Goal: Information Seeking & Learning: Compare options

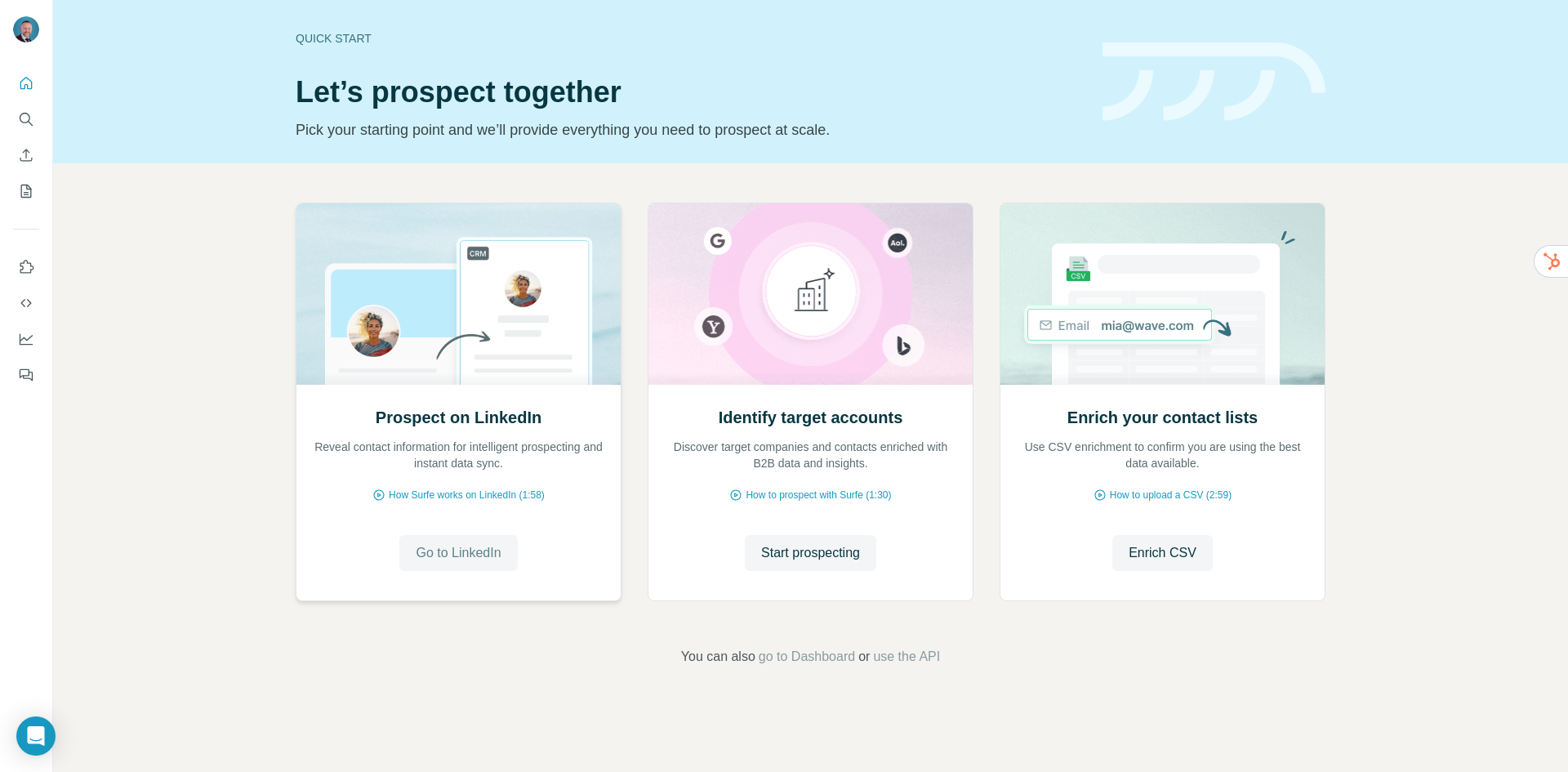
click at [463, 549] on span "Go to LinkedIn" at bounding box center [458, 553] width 85 height 20
click at [792, 550] on span "Start prospecting" at bounding box center [811, 553] width 99 height 20
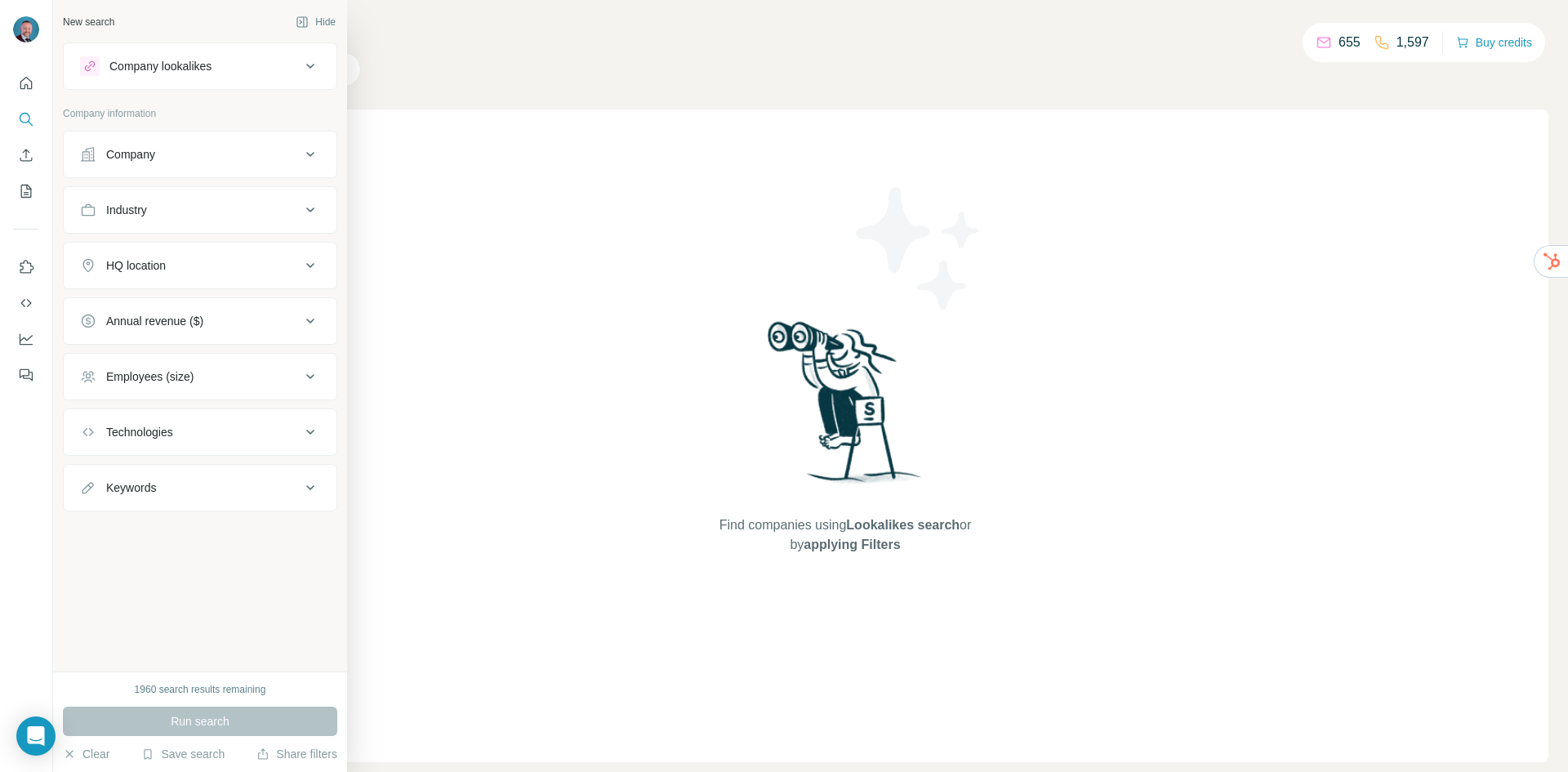
click at [203, 73] on div "Company lookalikes" at bounding box center [160, 66] width 102 height 16
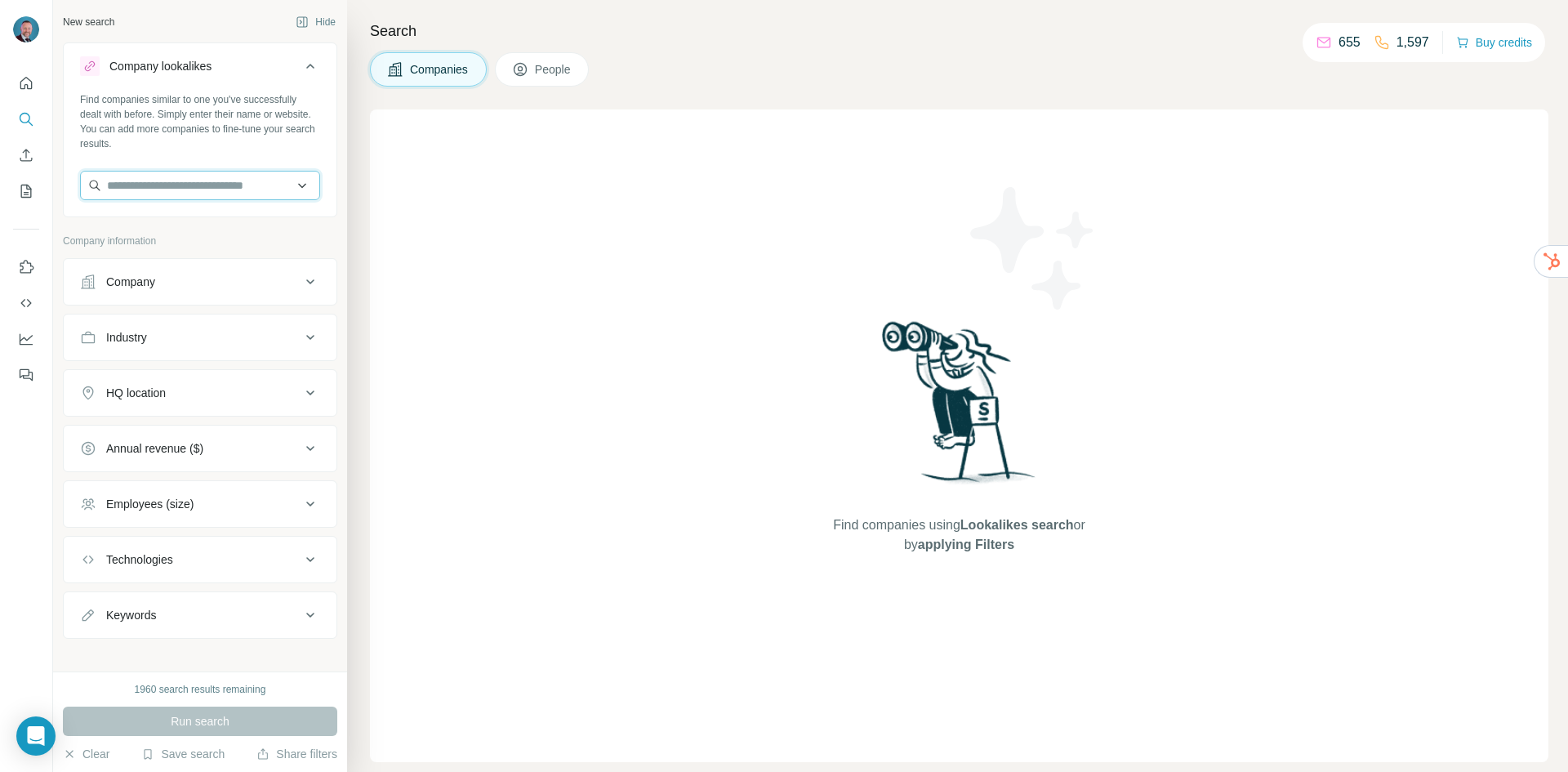
click at [172, 188] on input "text" at bounding box center [200, 185] width 240 height 29
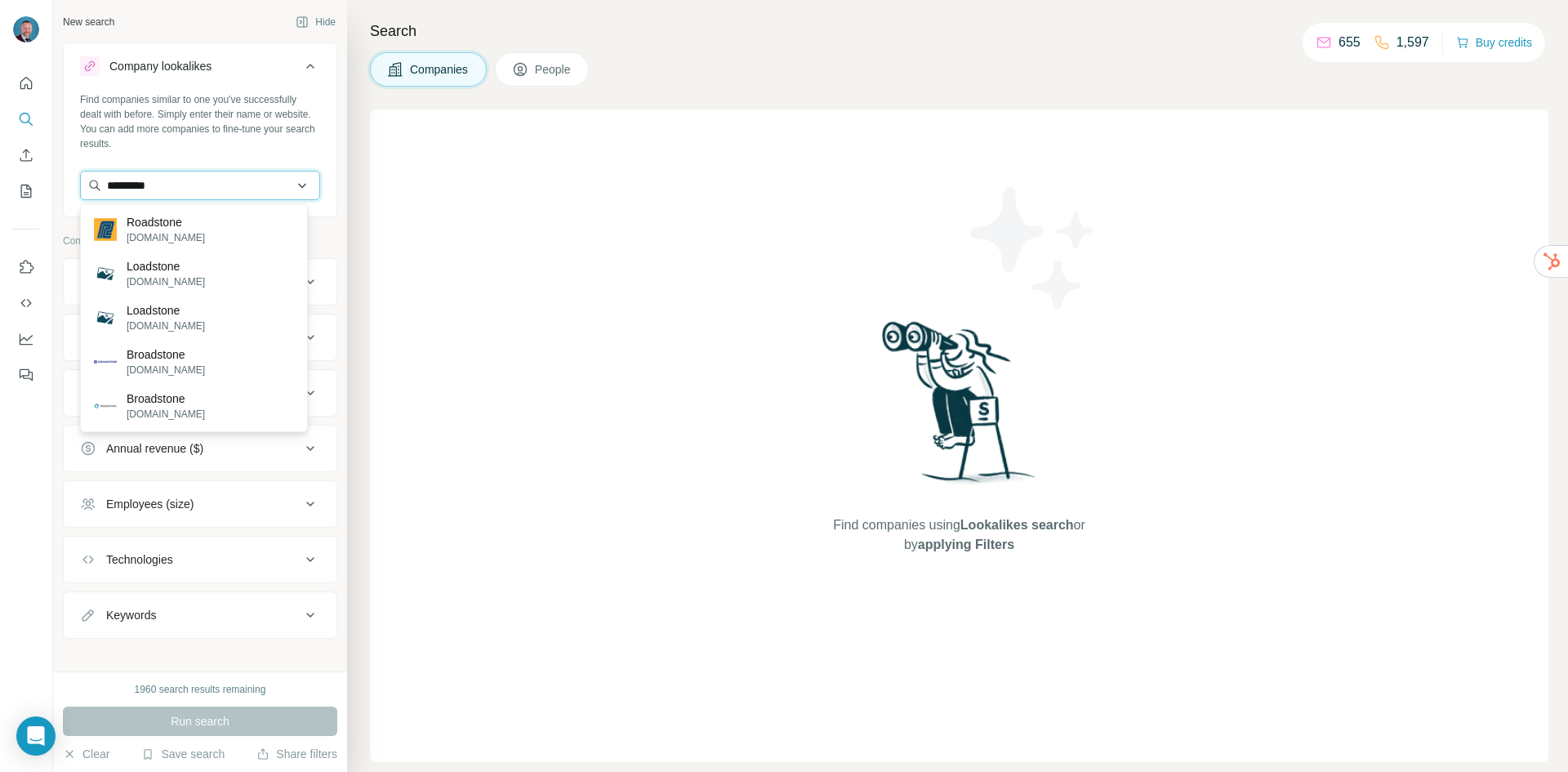
click at [179, 186] on input "*********" at bounding box center [200, 185] width 240 height 29
type input "*********"
click at [138, 228] on p "Roadstone" at bounding box center [166, 222] width 79 height 16
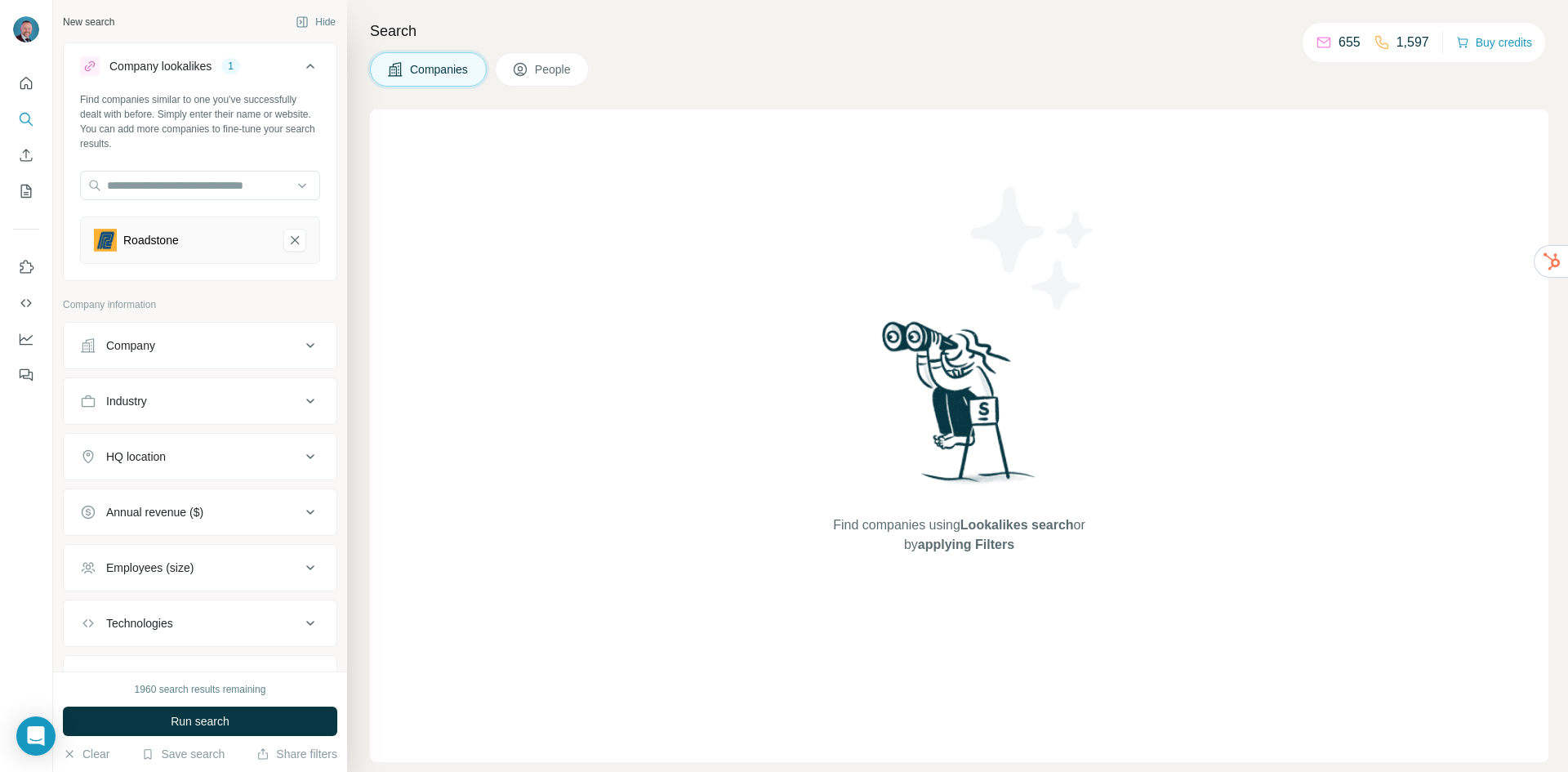
scroll to position [77, 0]
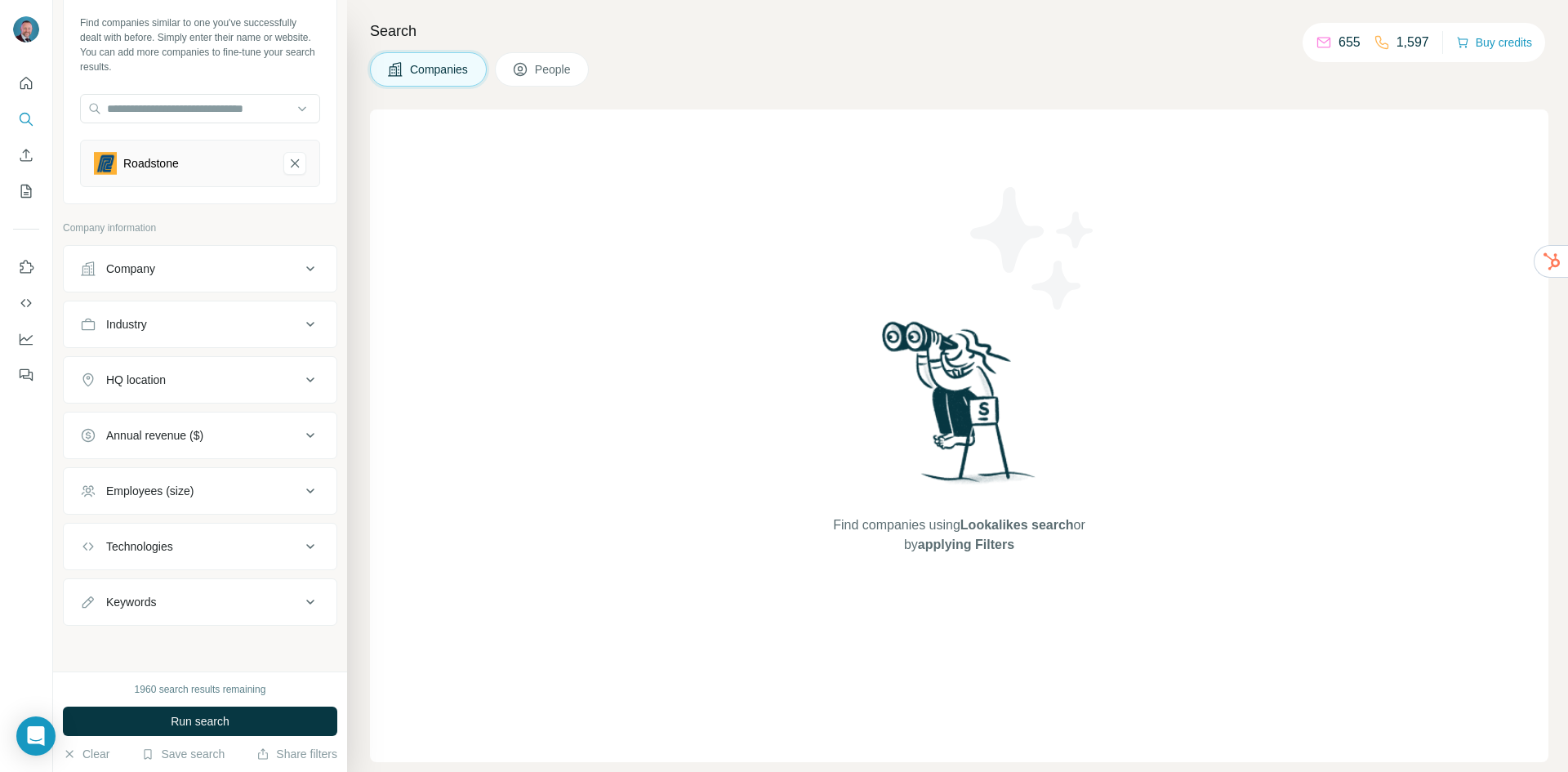
click at [249, 378] on div "HQ location" at bounding box center [190, 379] width 220 height 16
click at [184, 417] on input "text" at bounding box center [200, 421] width 240 height 29
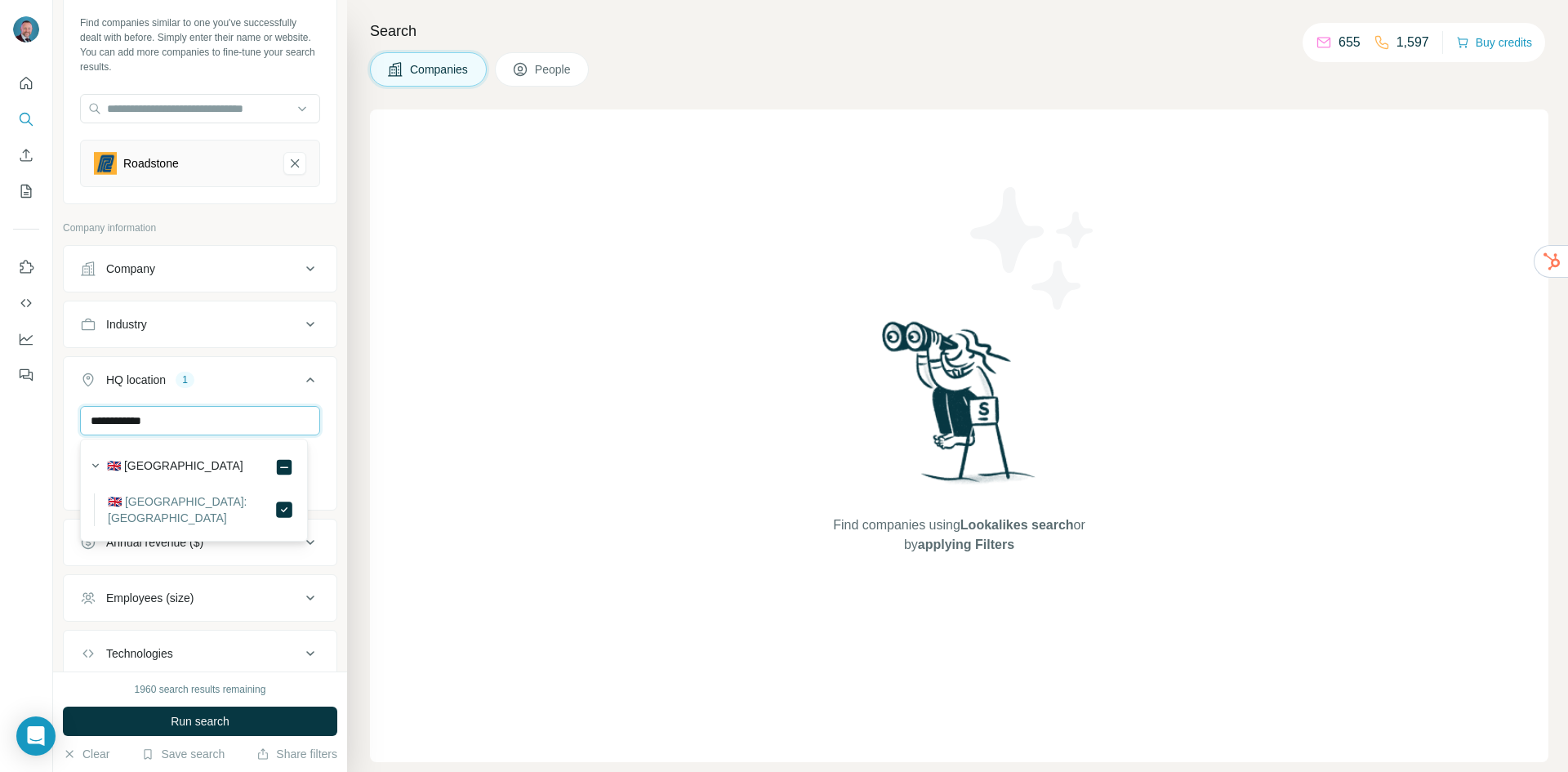
drag, startPoint x: 142, startPoint y: 423, endPoint x: 73, endPoint y: 429, distance: 69.3
click at [73, 429] on div "**********" at bounding box center [201, 457] width 273 height 101
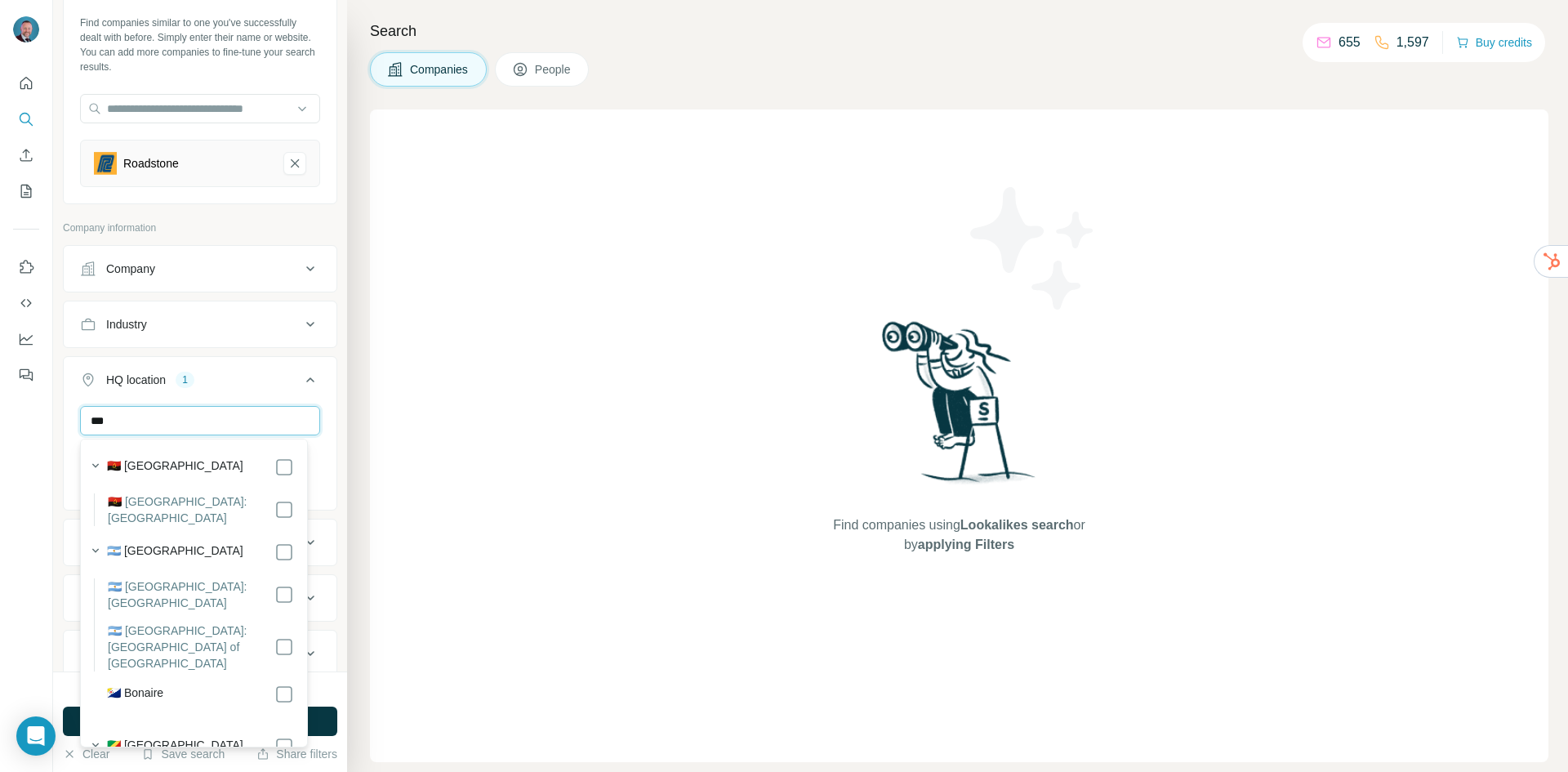
click at [146, 421] on input "***" at bounding box center [200, 421] width 240 height 29
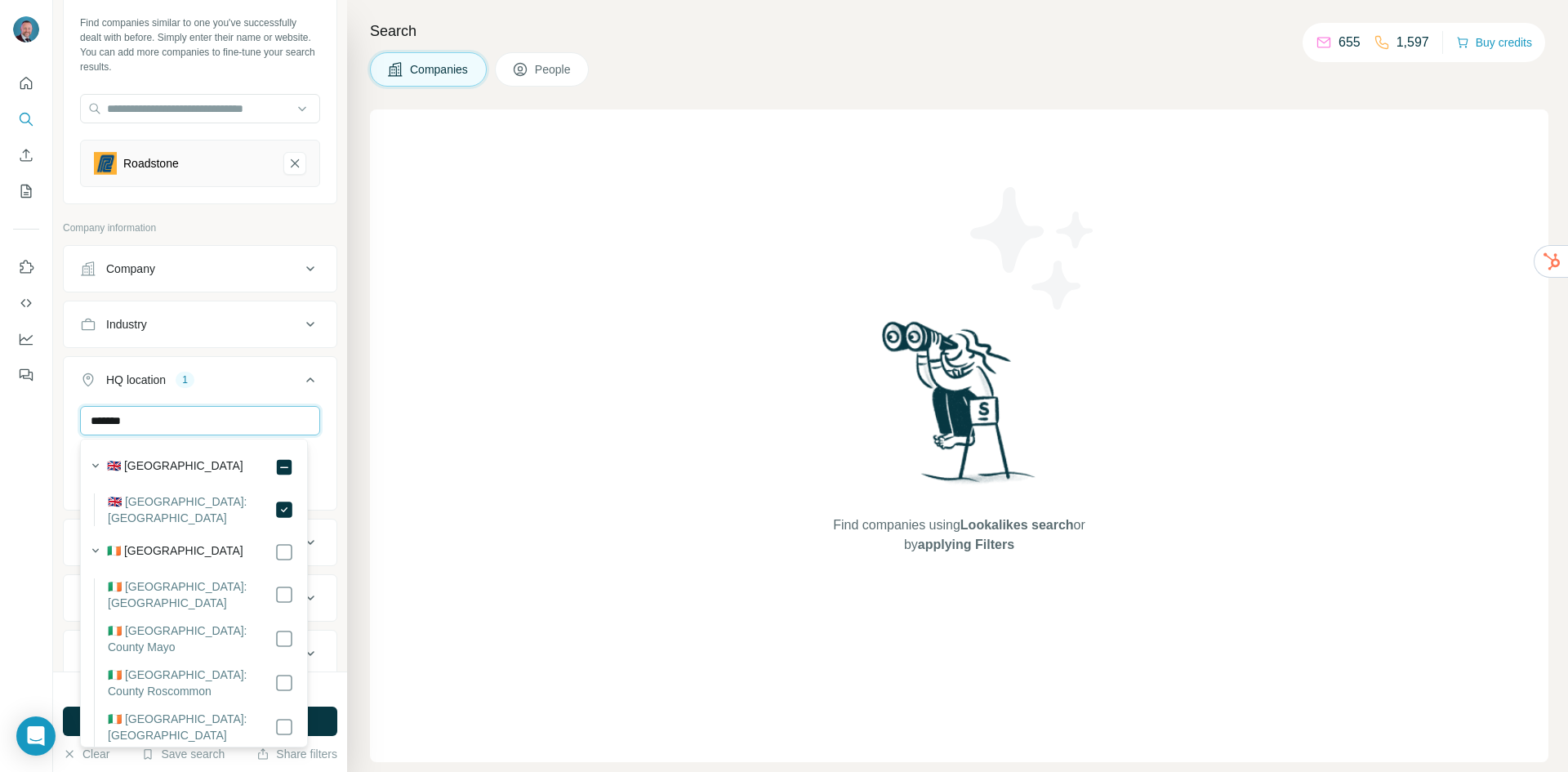
type input "*******"
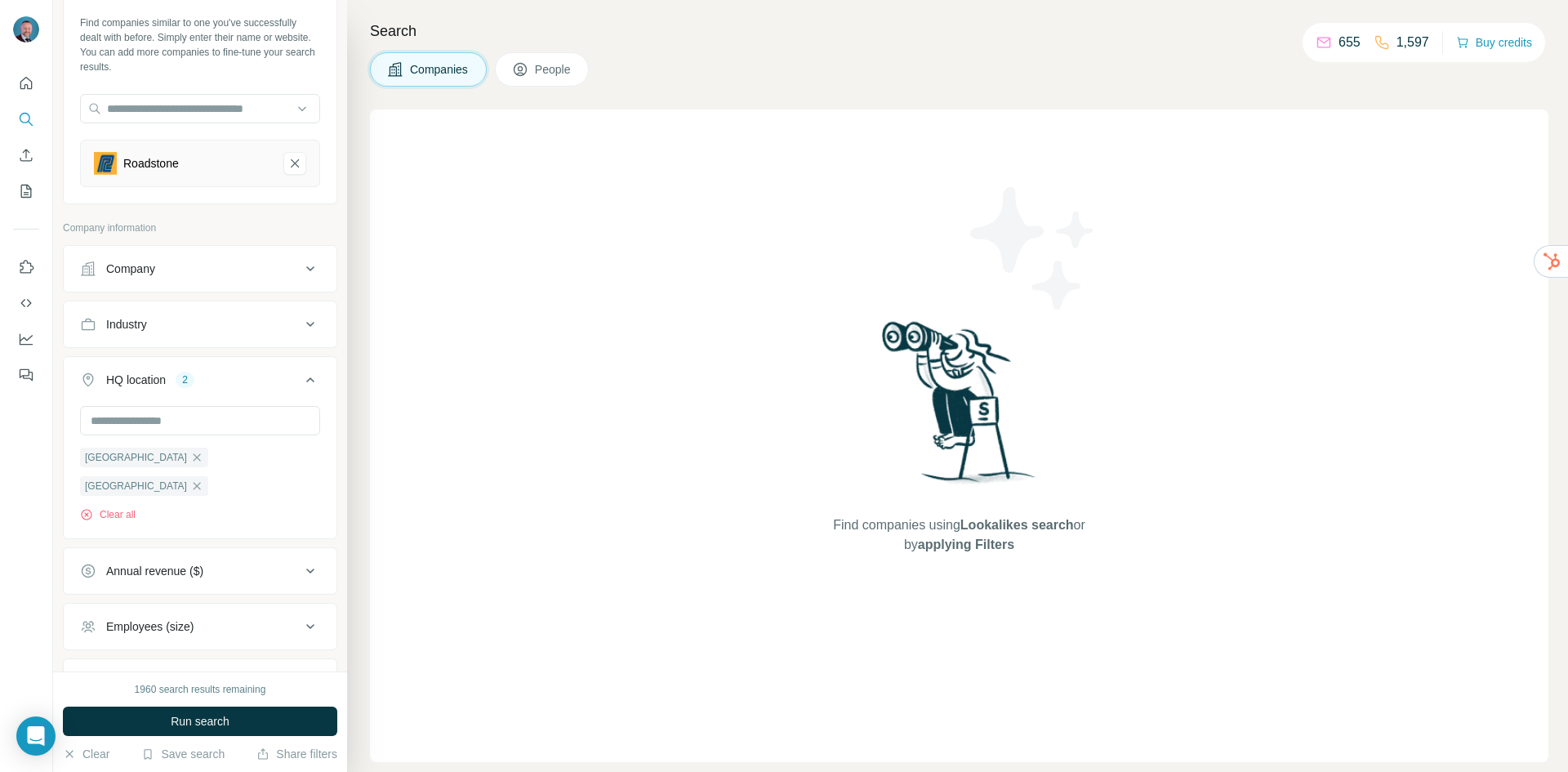
click at [224, 618] on div "Employees (size)" at bounding box center [190, 626] width 220 height 16
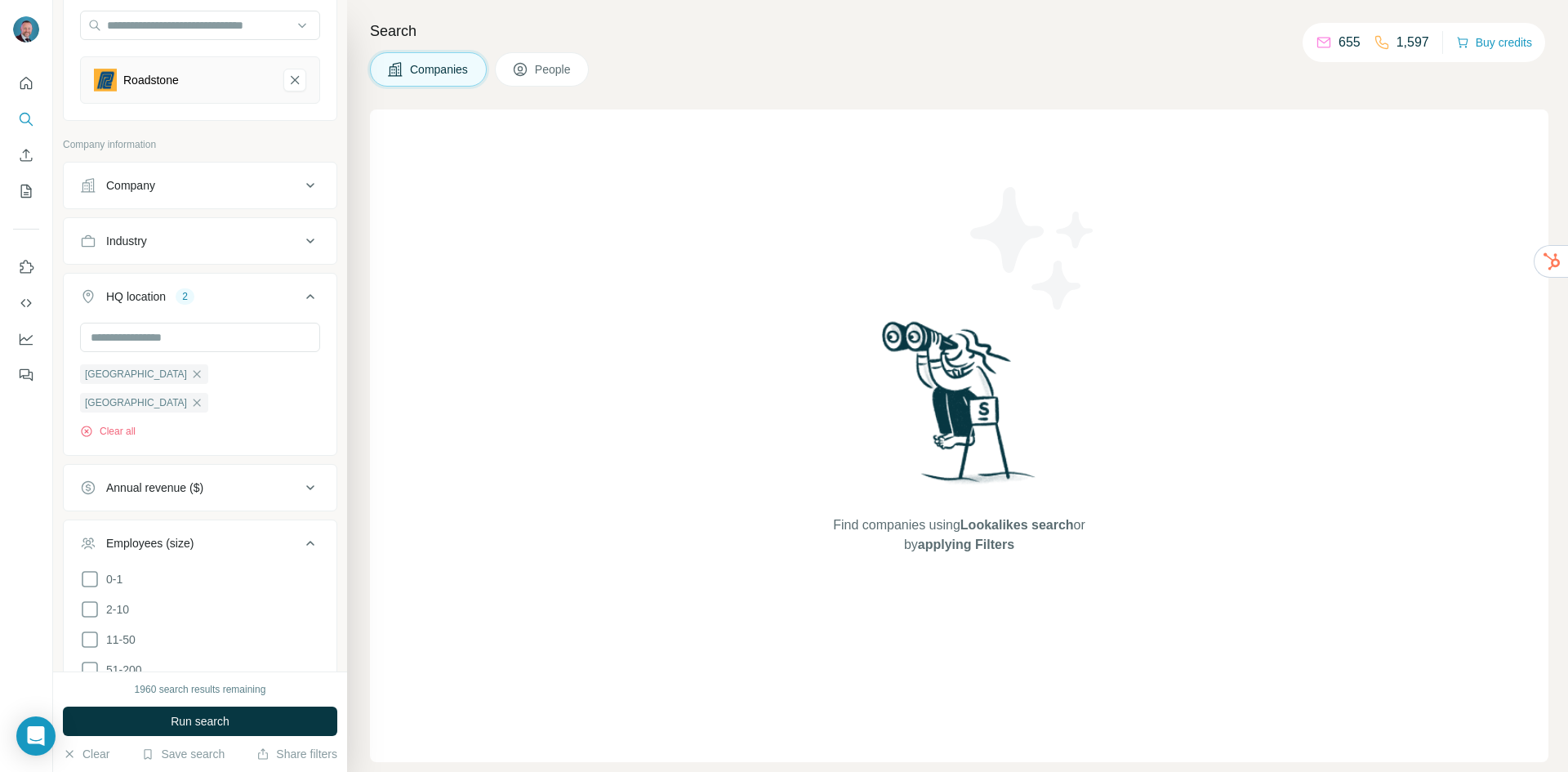
scroll to position [240, 0]
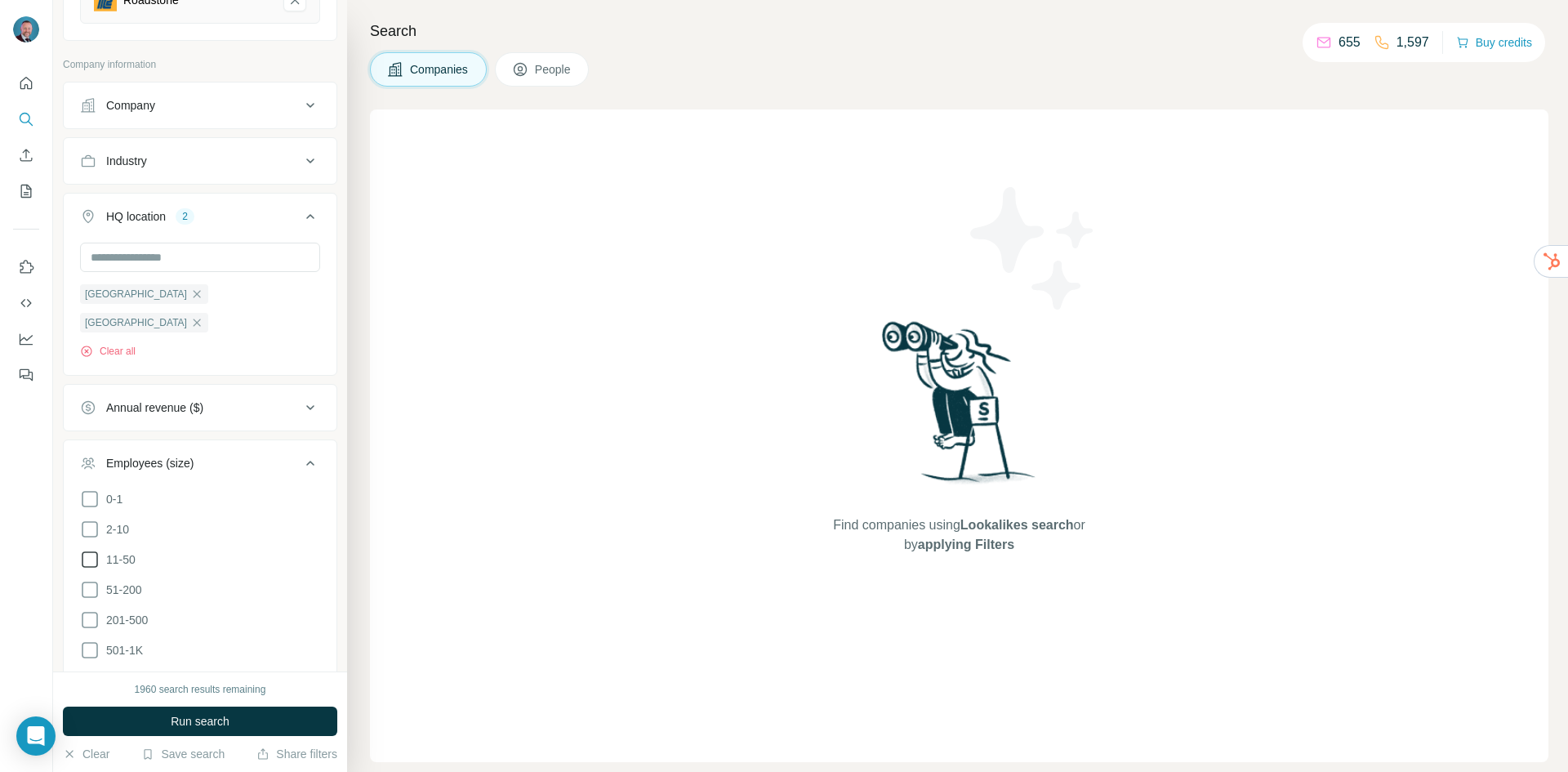
click at [94, 550] on icon at bounding box center [90, 559] width 20 height 20
click at [94, 580] on icon at bounding box center [90, 589] width 20 height 20
click at [204, 721] on span "Run search" at bounding box center [200, 721] width 59 height 16
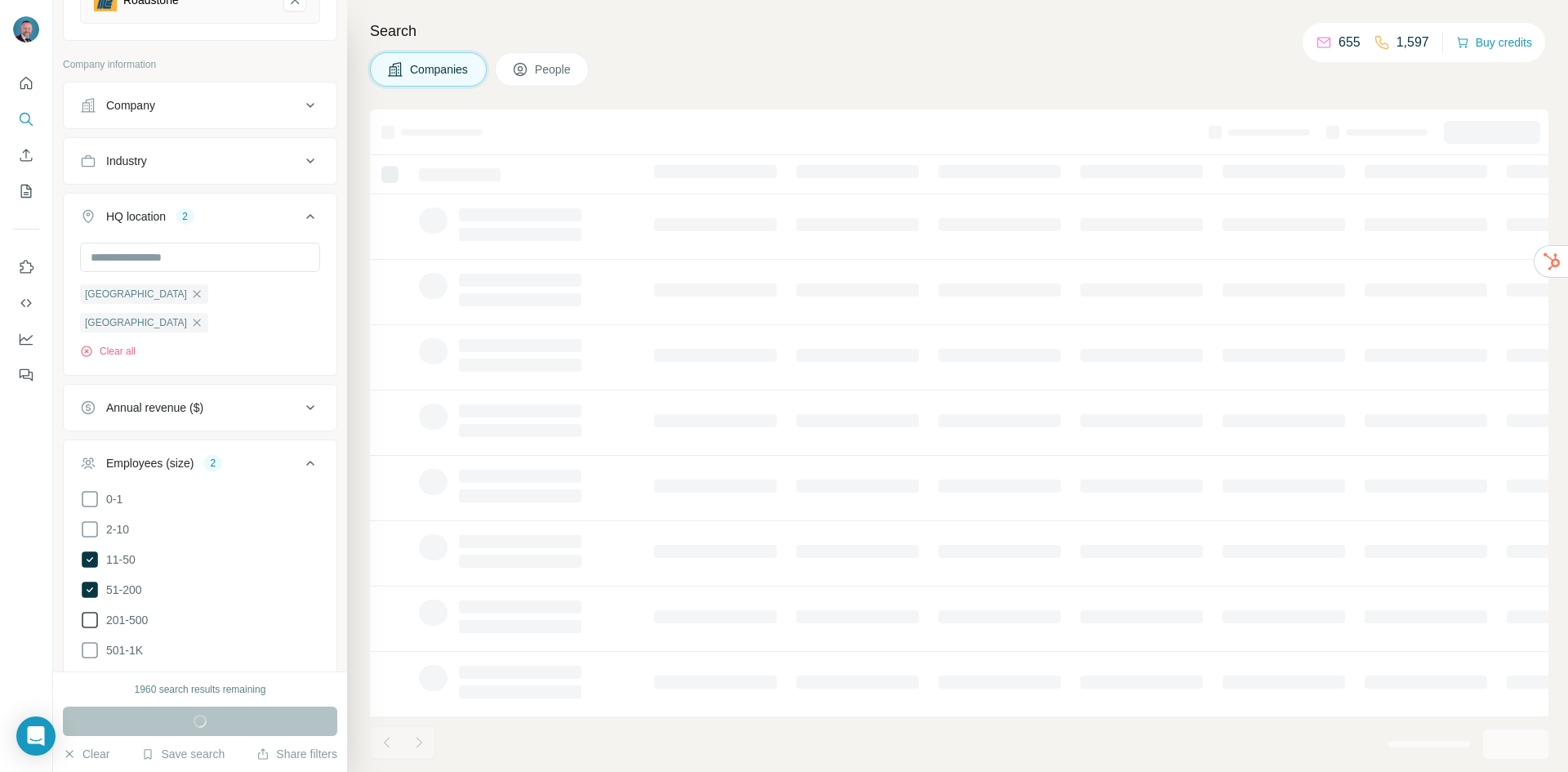
click at [90, 611] on icon at bounding box center [90, 620] width 20 height 20
click at [175, 721] on span "button" at bounding box center [200, 721] width 59 height 16
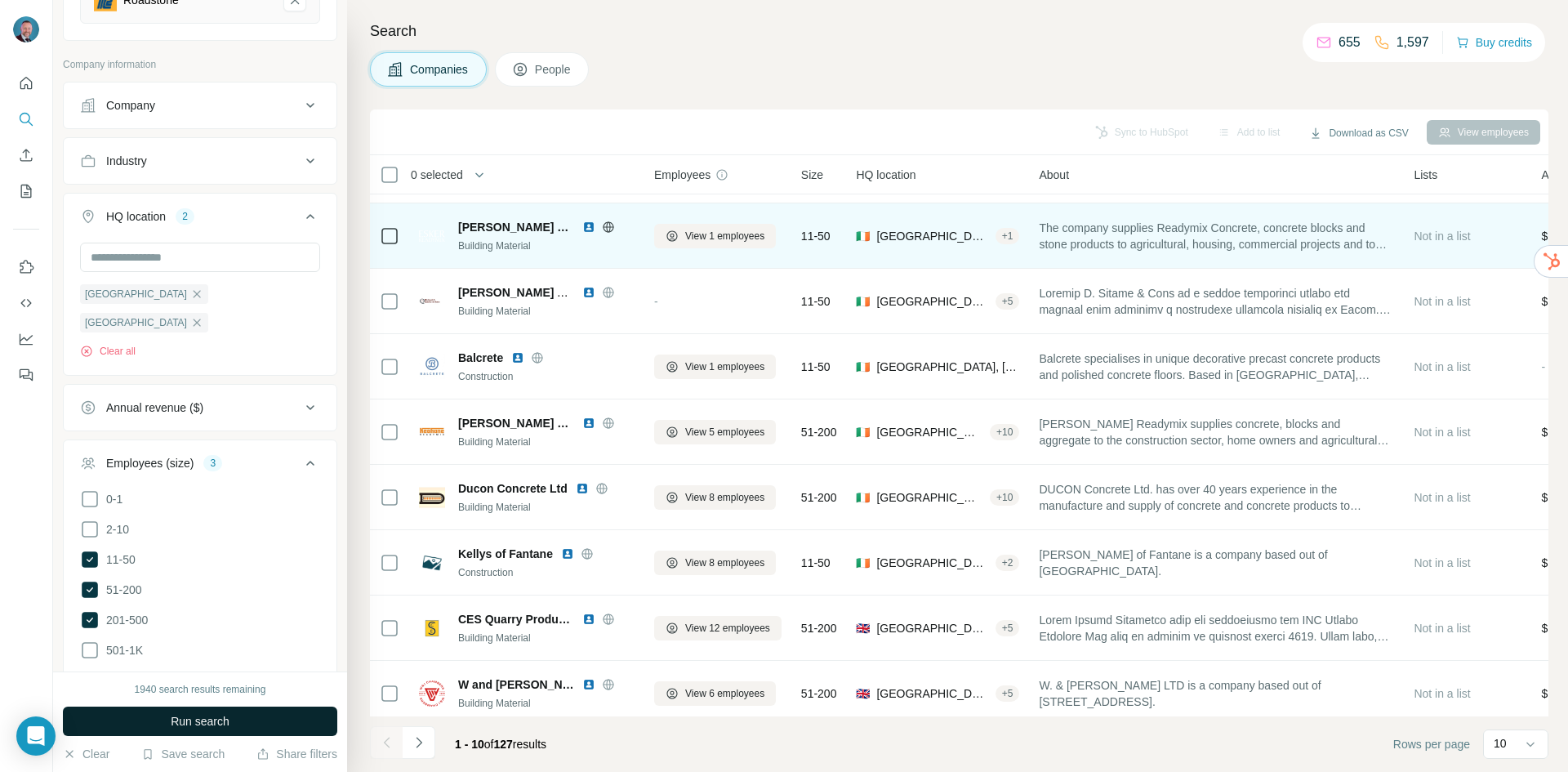
scroll to position [140, 0]
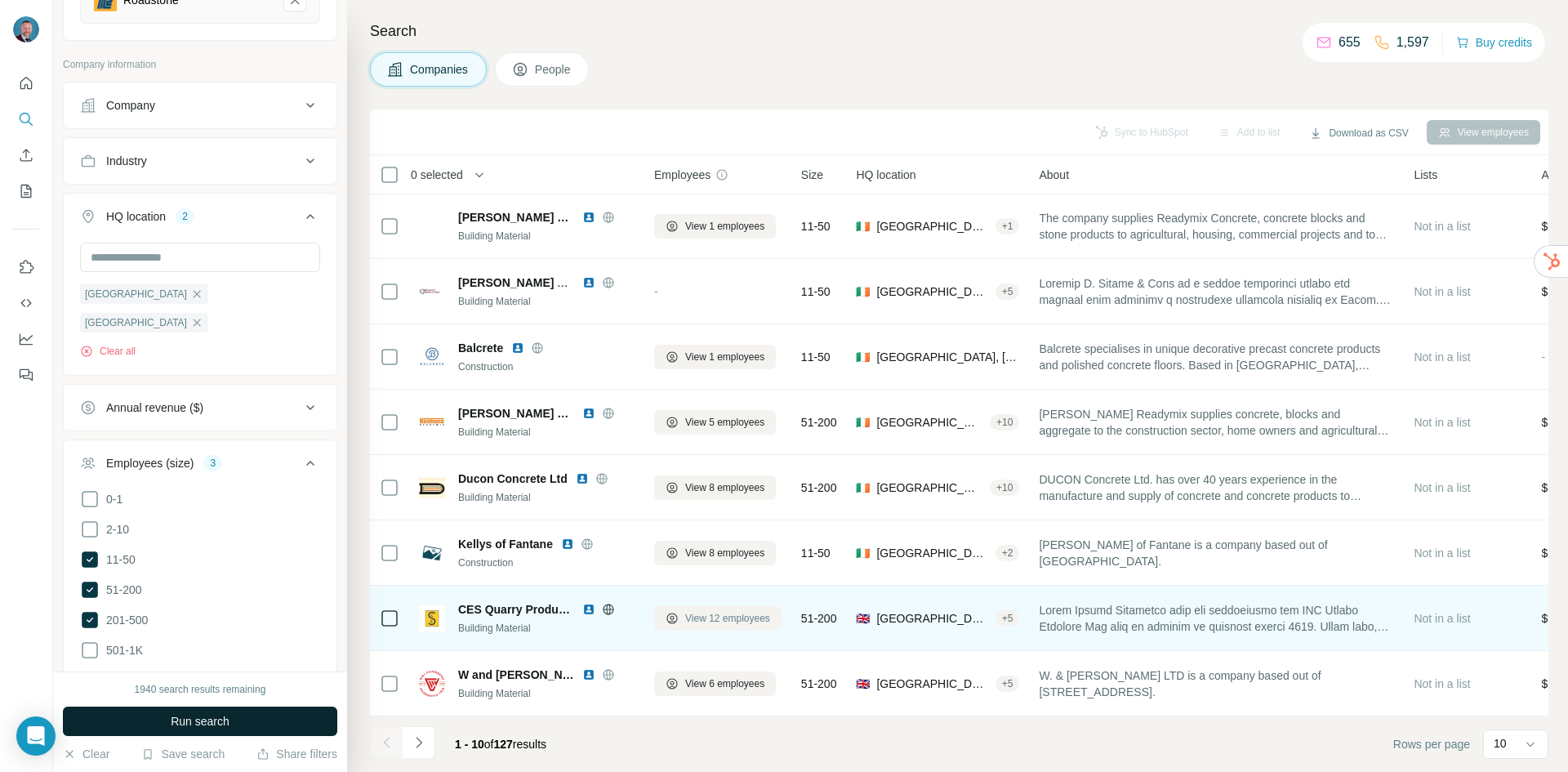
click at [693, 611] on span "View 12 employees" at bounding box center [728, 618] width 85 height 15
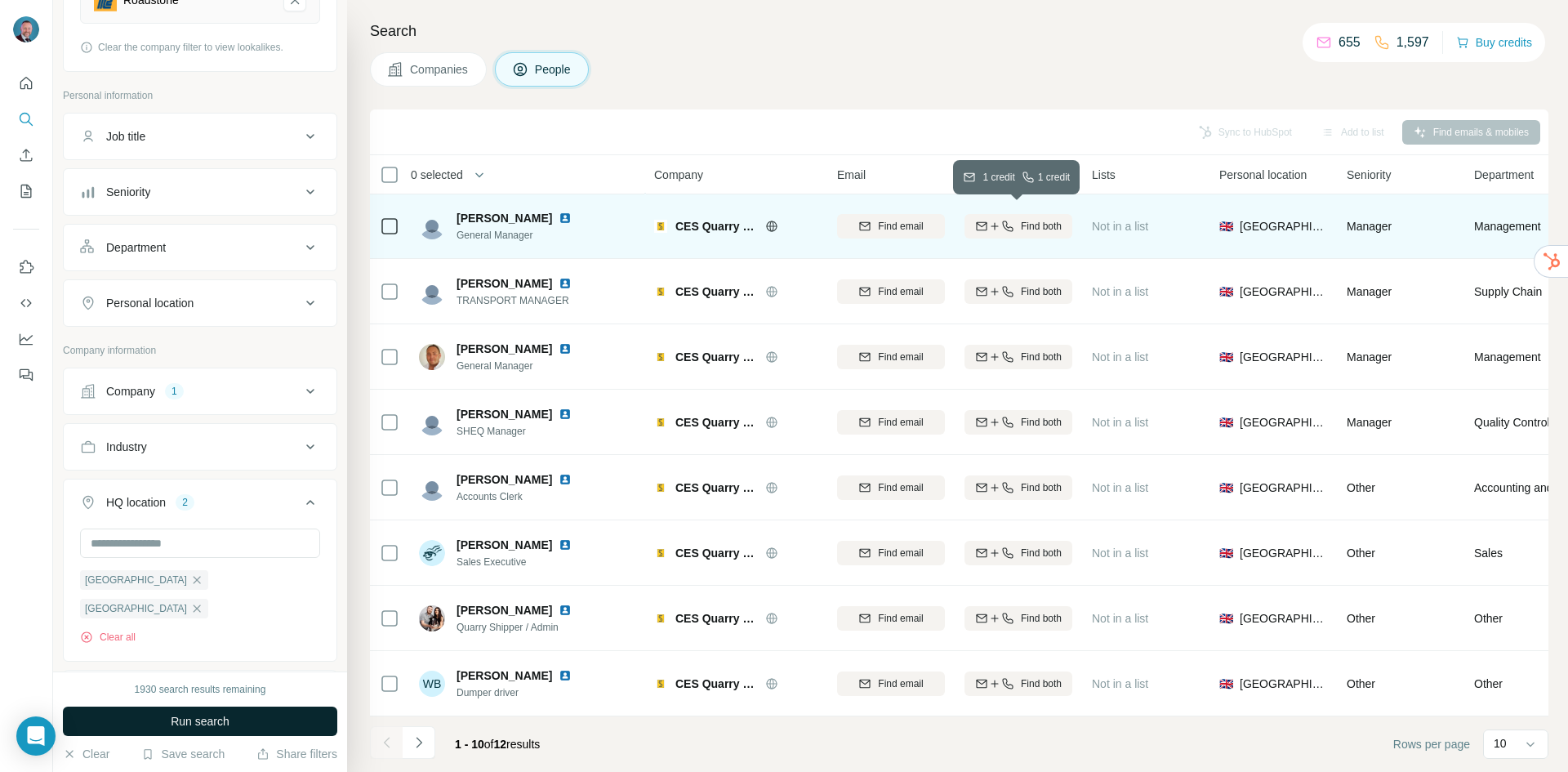
click at [988, 220] on icon "button" at bounding box center [994, 225] width 13 height 13
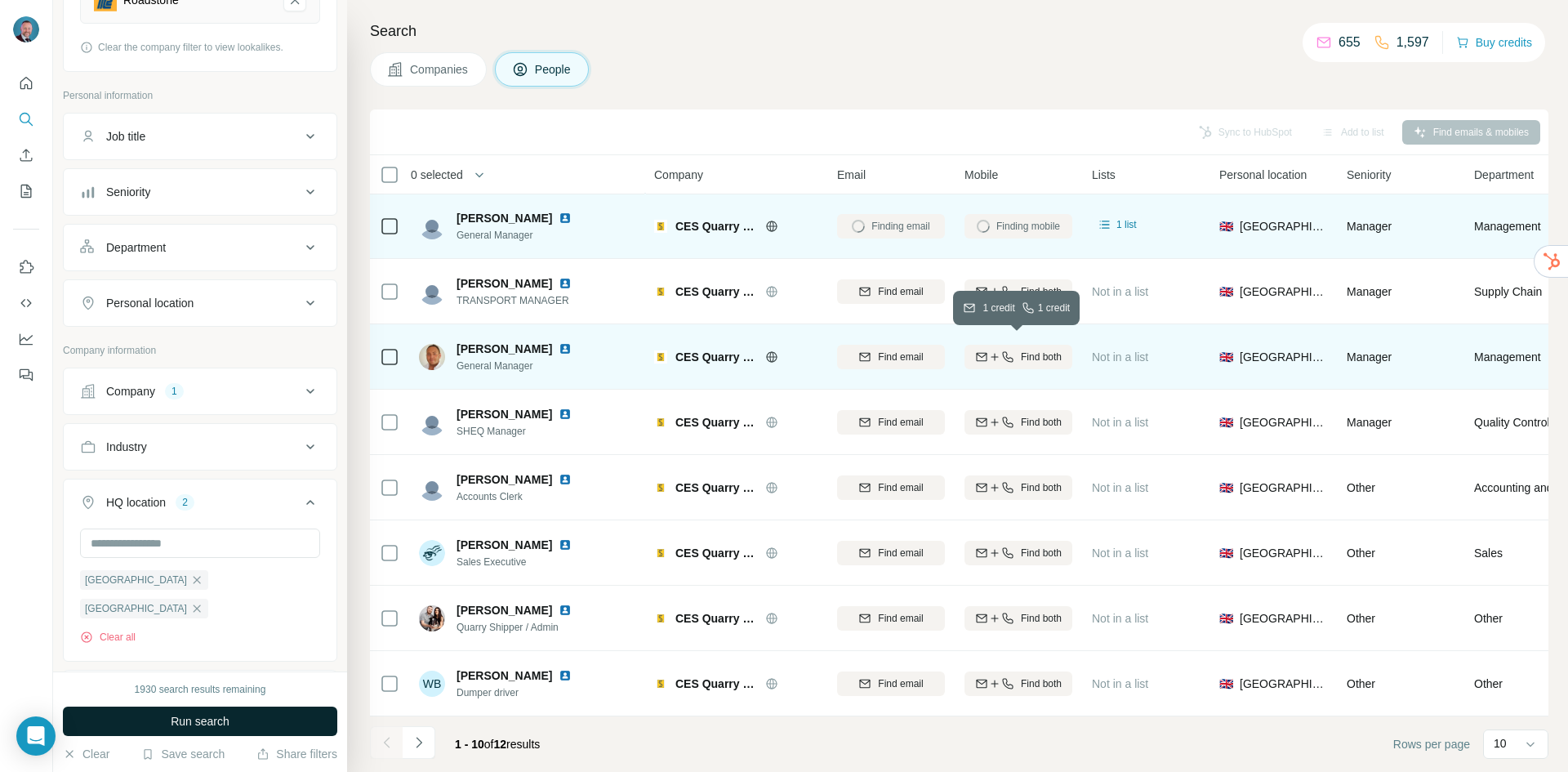
click at [992, 350] on icon "button" at bounding box center [994, 356] width 13 height 13
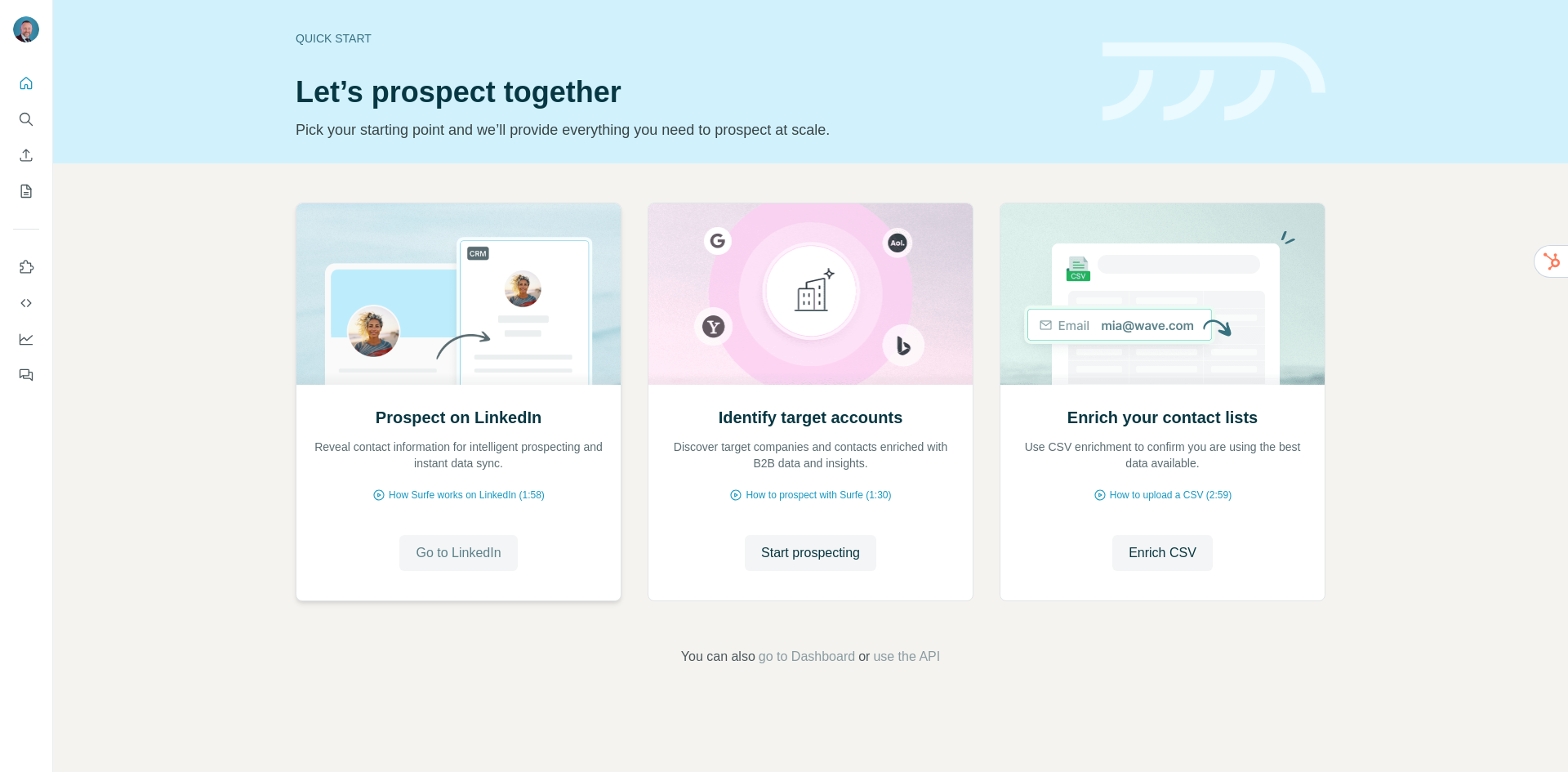
click at [466, 558] on span "Go to LinkedIn" at bounding box center [458, 553] width 85 height 20
click at [836, 557] on span "Start prospecting" at bounding box center [811, 553] width 99 height 20
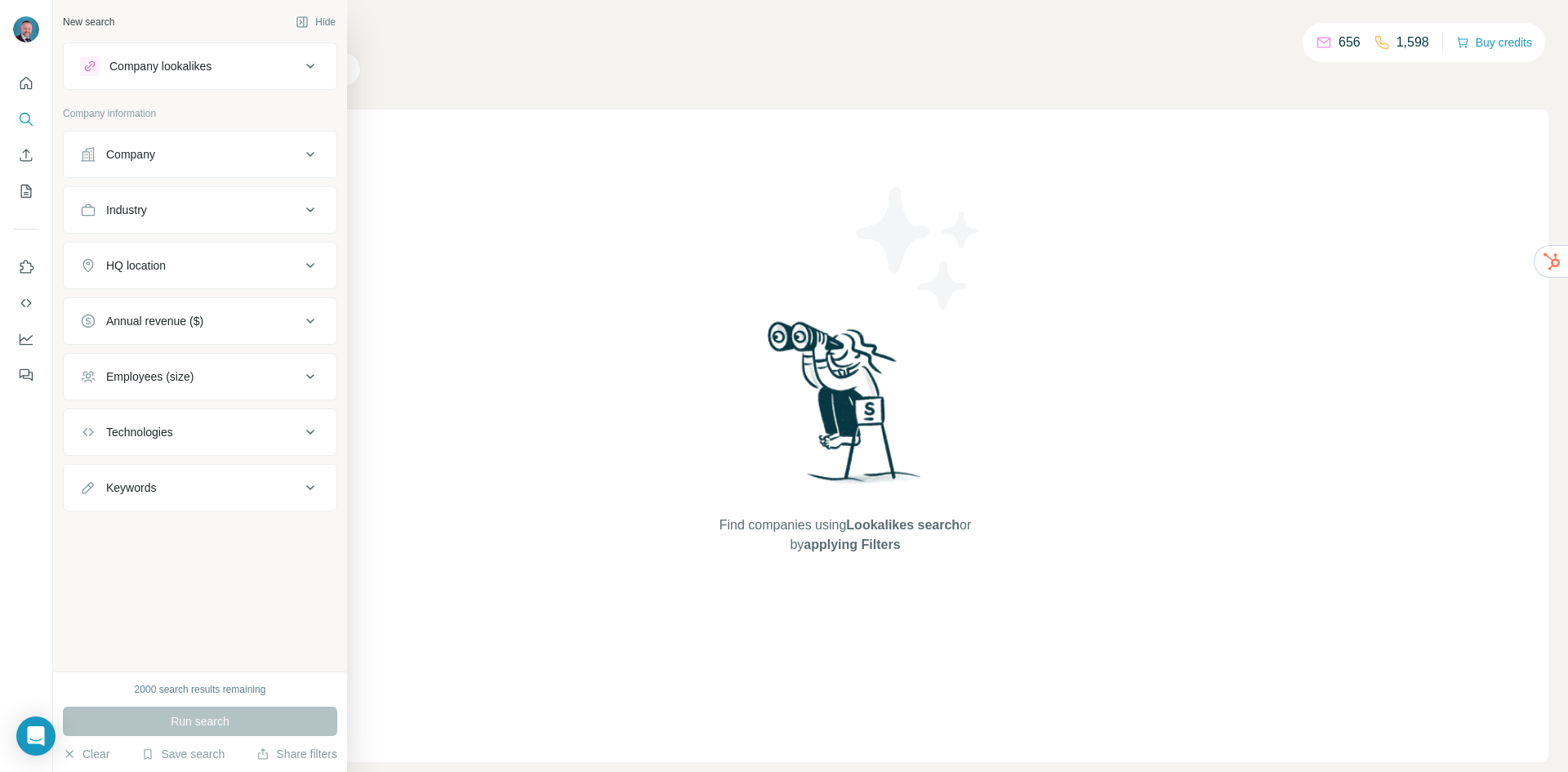
click at [172, 66] on div "Company lookalikes" at bounding box center [160, 66] width 102 height 16
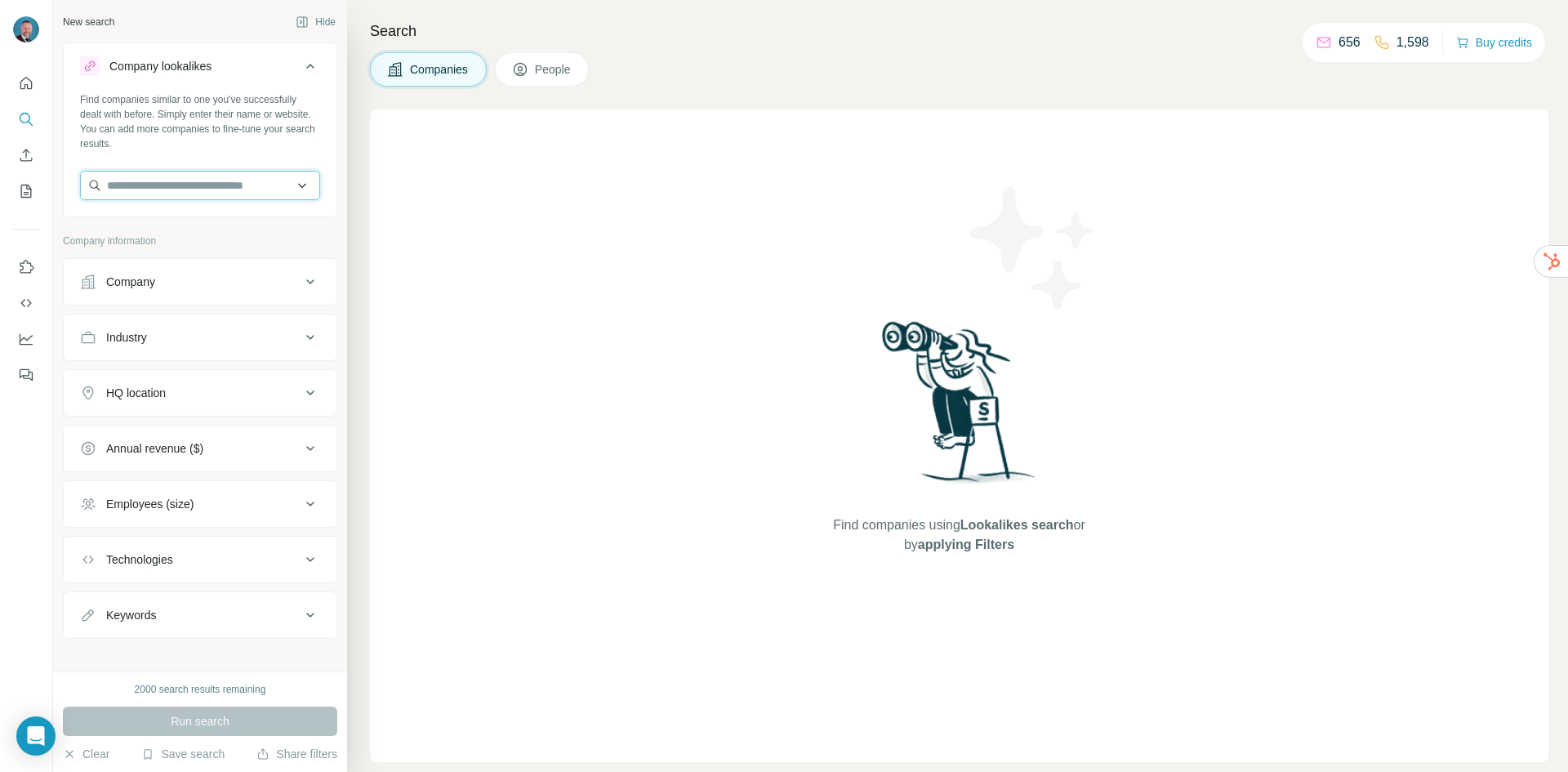
click at [164, 186] on input "text" at bounding box center [200, 185] width 240 height 29
type input "*"
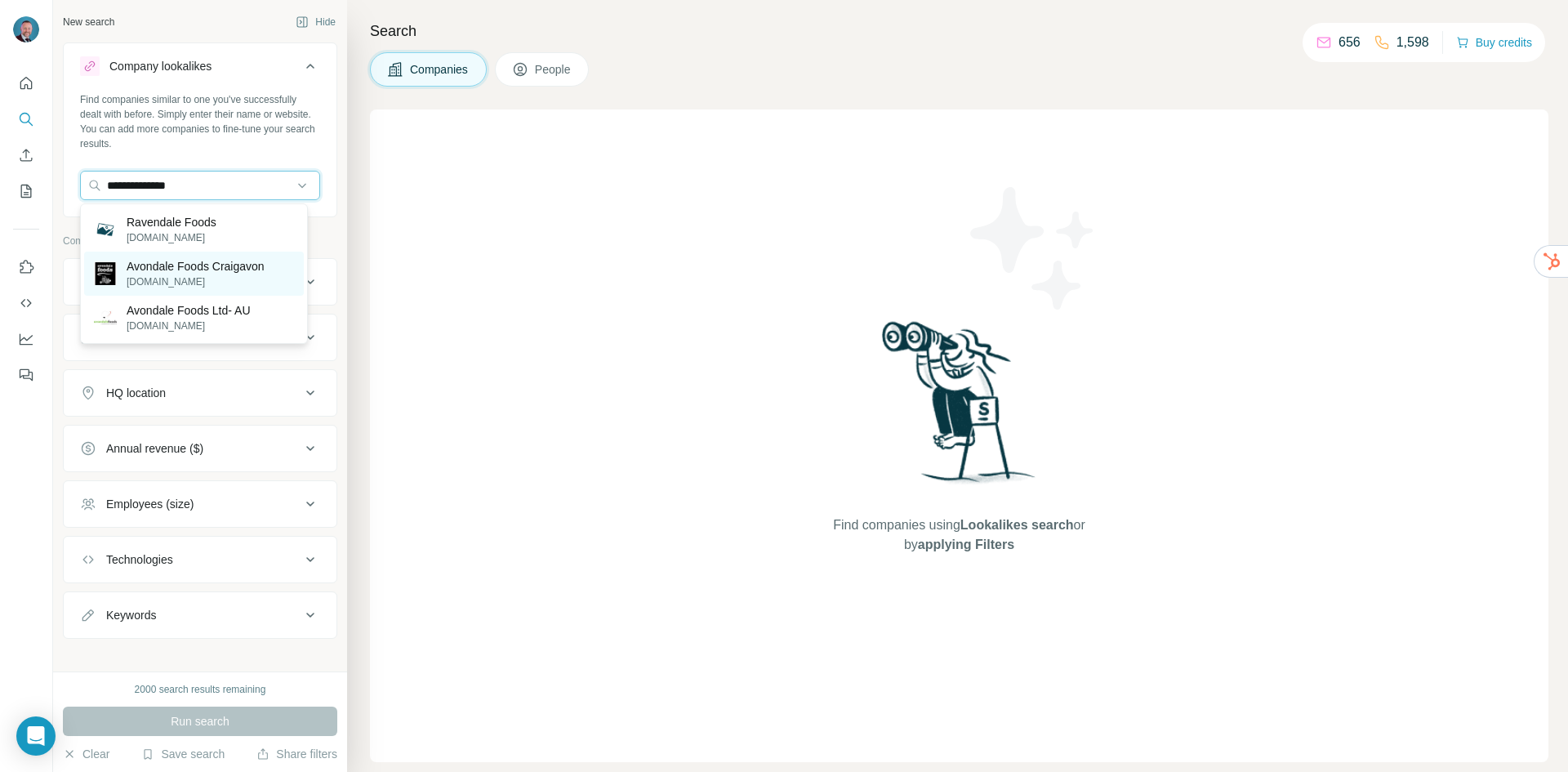
type input "**********"
click at [178, 266] on p "Avondale Foods Craigavon" at bounding box center [195, 266] width 138 height 16
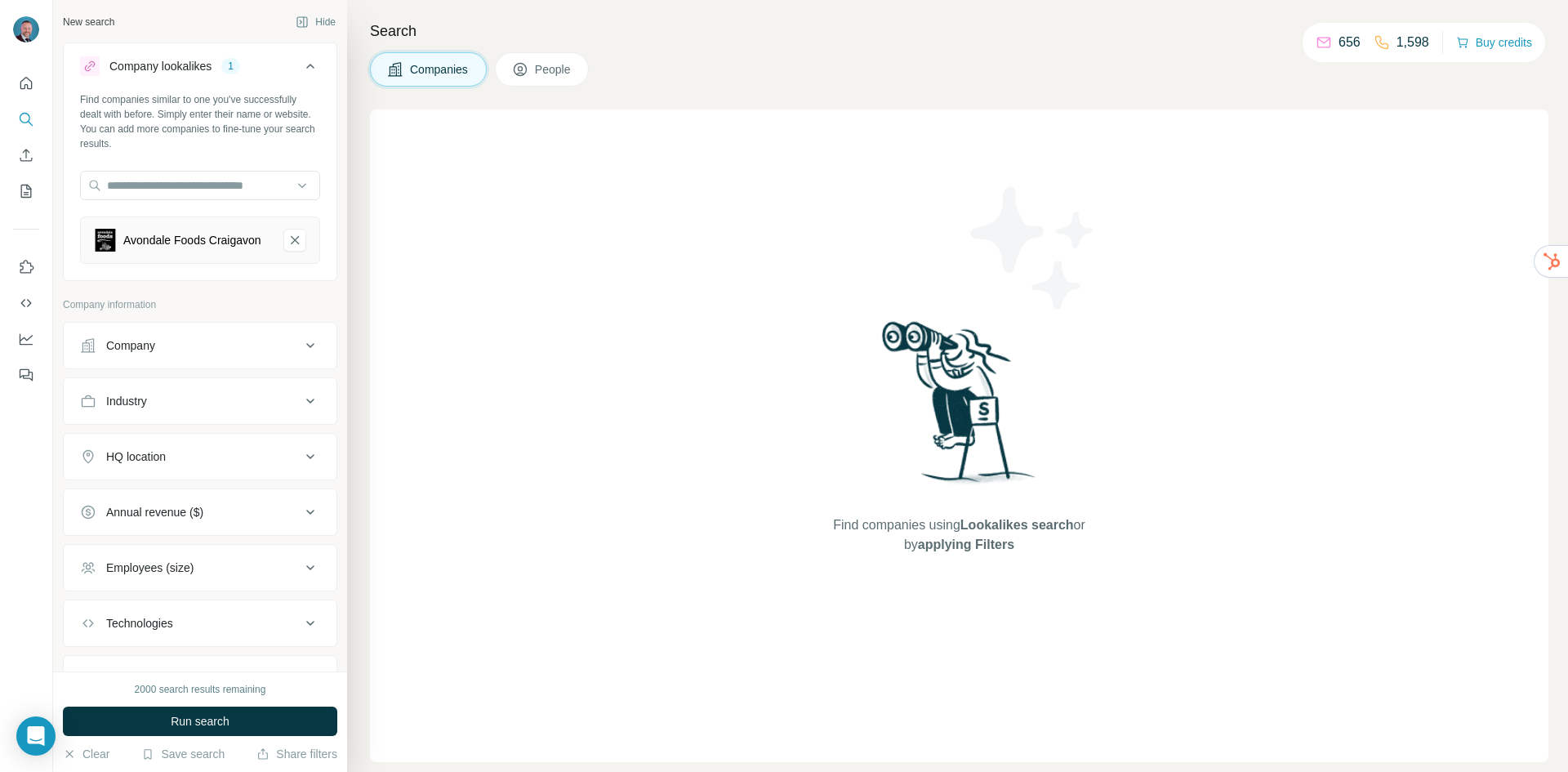
click at [270, 465] on div "HQ location" at bounding box center [190, 456] width 220 height 16
click at [208, 512] on input "text" at bounding box center [200, 497] width 240 height 29
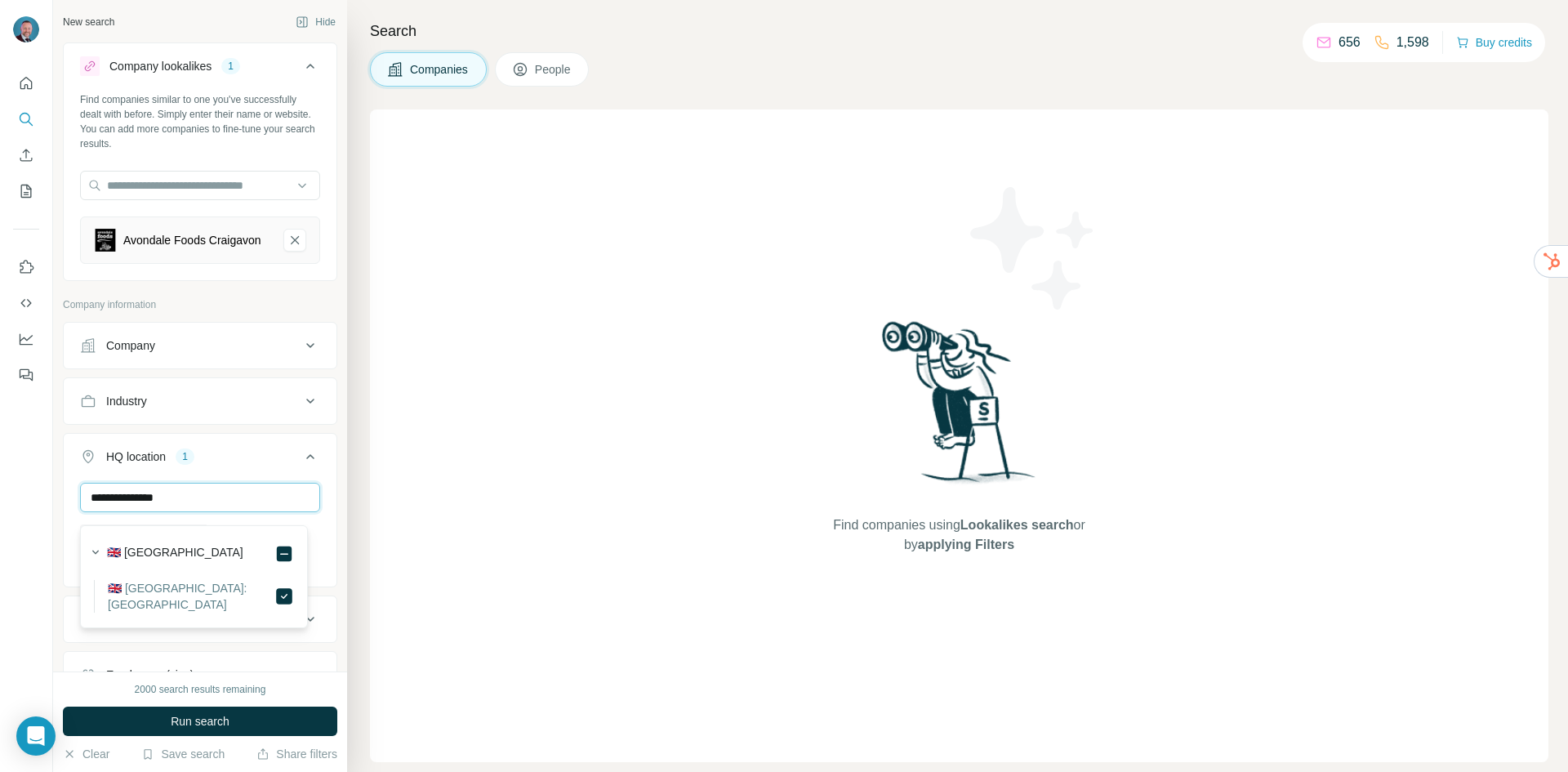
drag, startPoint x: 137, startPoint y: 512, endPoint x: 77, endPoint y: 515, distance: 60.1
click at [77, 515] on div "**********" at bounding box center [201, 533] width 273 height 101
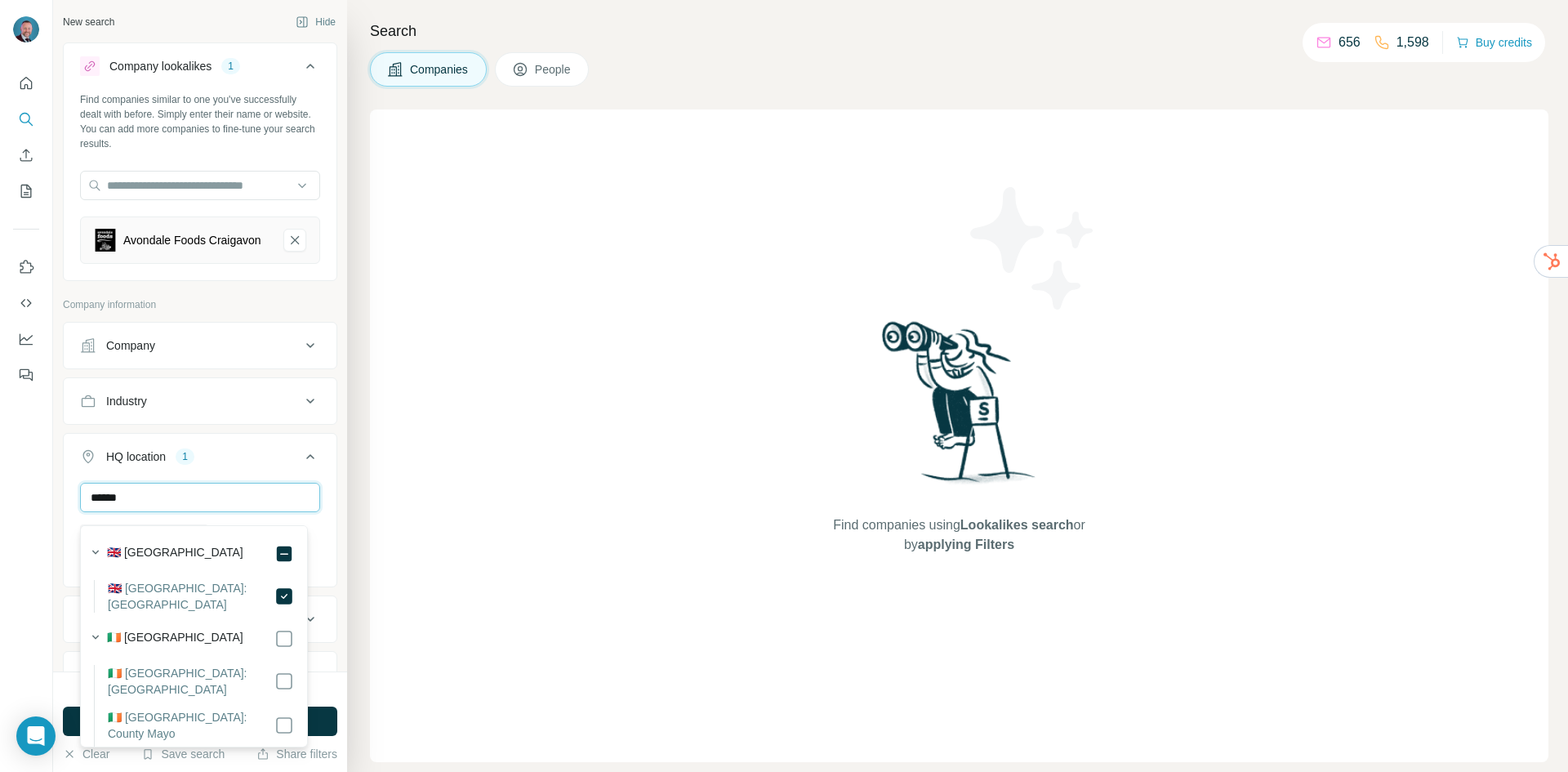
click at [137, 506] on input "******" at bounding box center [200, 497] width 240 height 29
type input "*******"
click at [61, 497] on div "New search Hide Company lookalikes 1 Find companies similar to one you've succe…" at bounding box center [200, 336] width 294 height 671
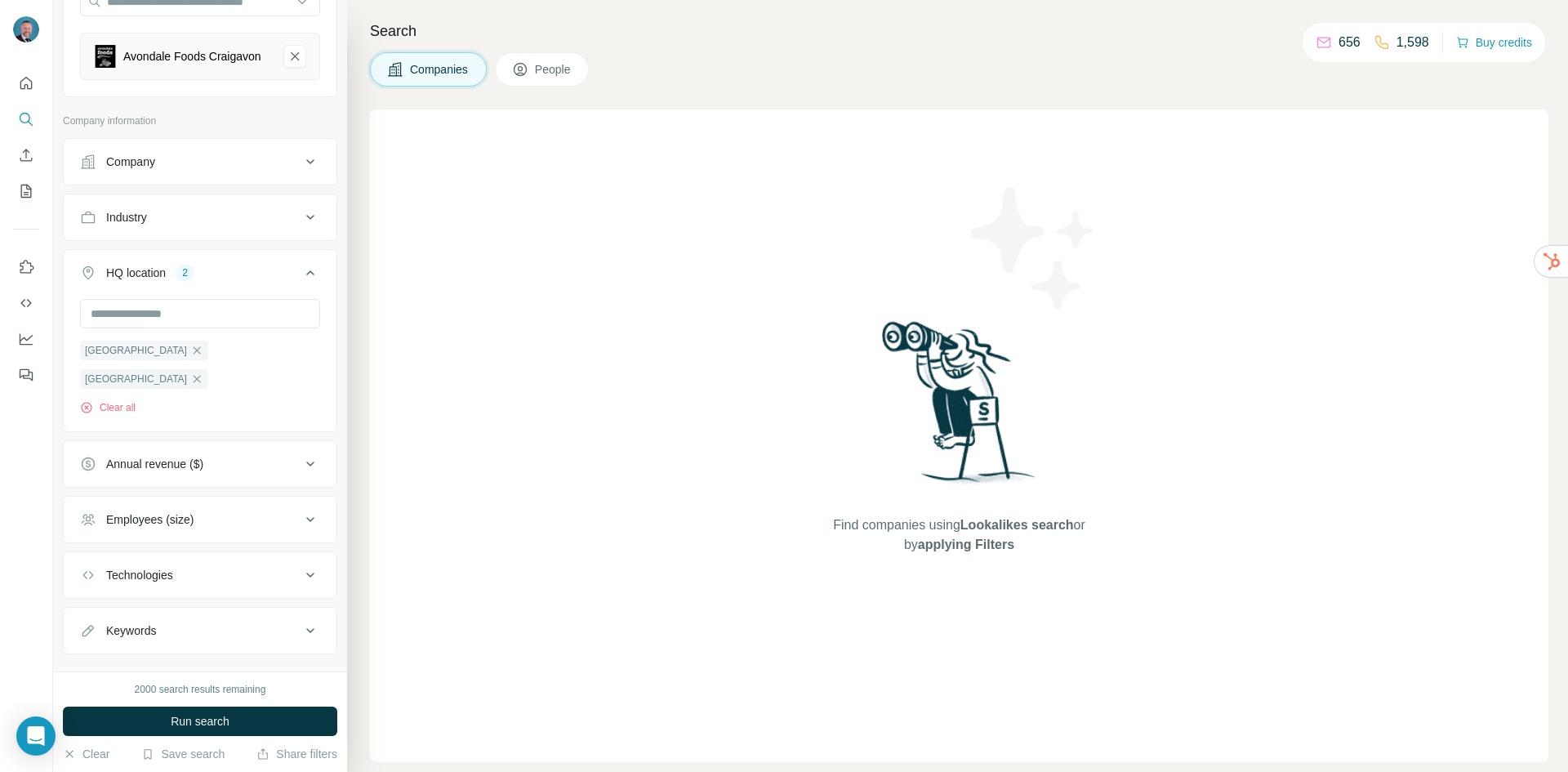
scroll to position [195, 0]
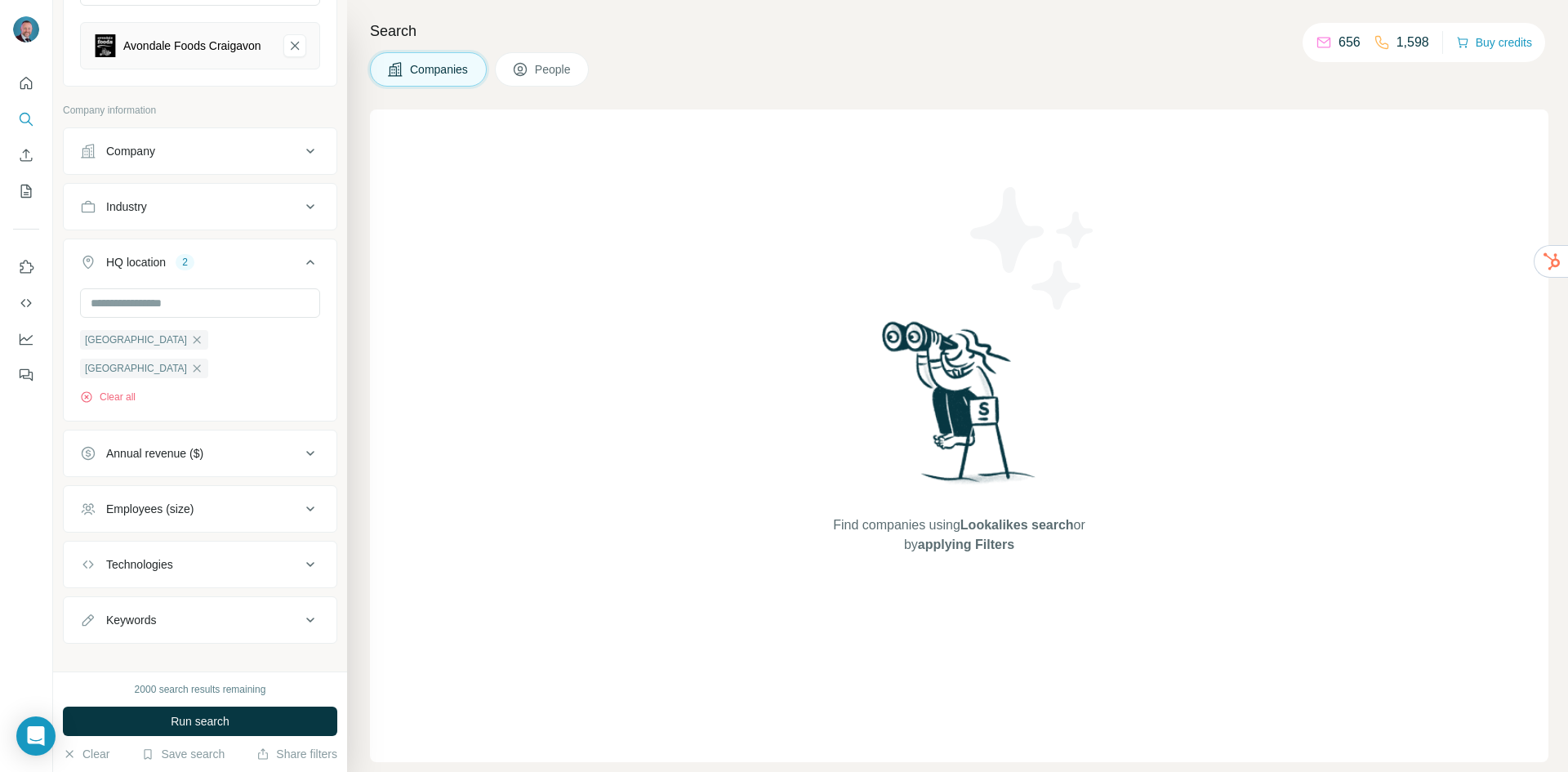
click at [232, 500] on div "Employees (size)" at bounding box center [190, 508] width 220 height 16
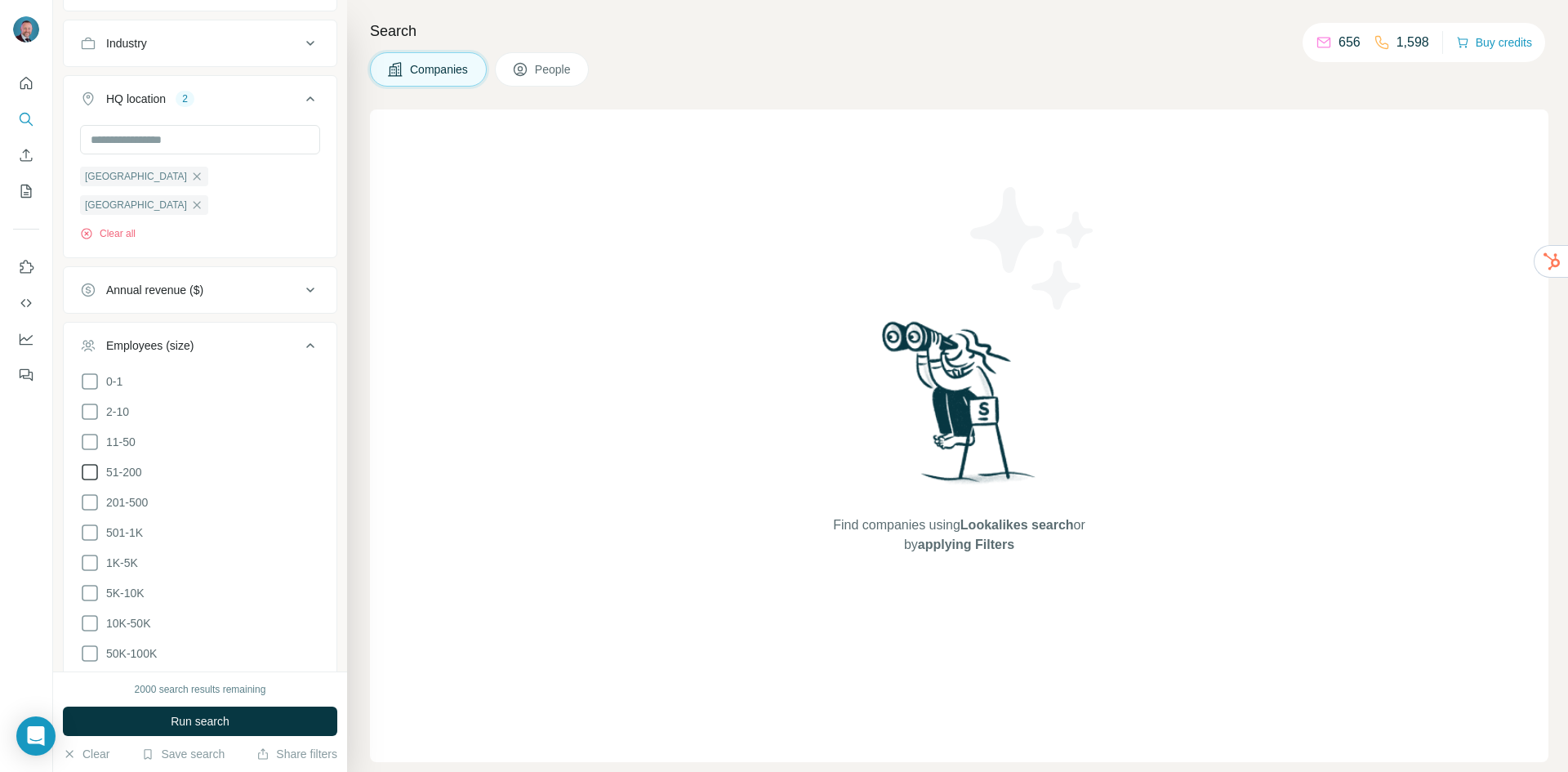
click at [90, 463] on icon at bounding box center [90, 472] width 20 height 20
click at [90, 493] on icon at bounding box center [90, 502] width 20 height 20
click at [200, 722] on span "Run search" at bounding box center [200, 721] width 59 height 16
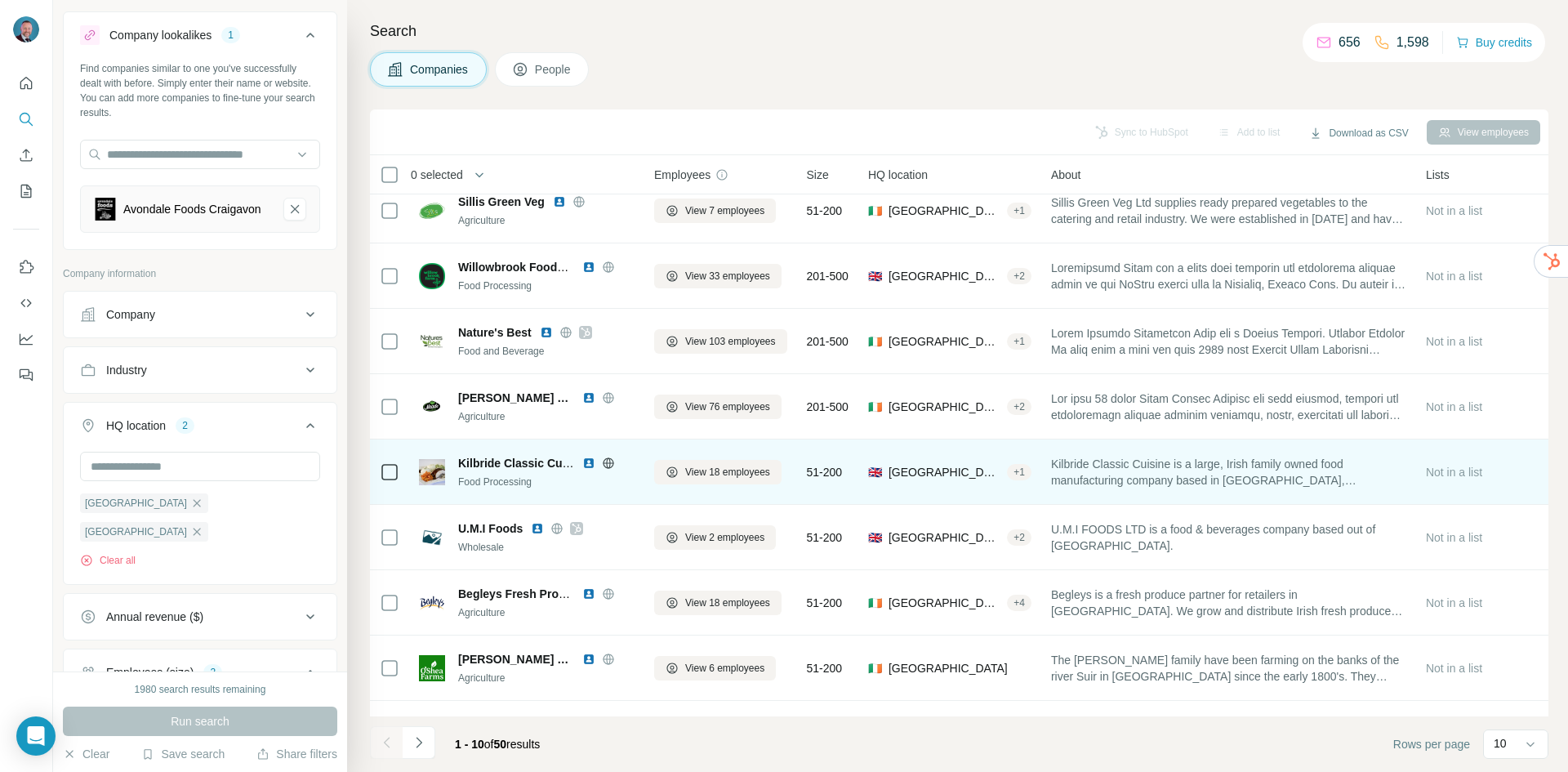
scroll to position [140, 0]
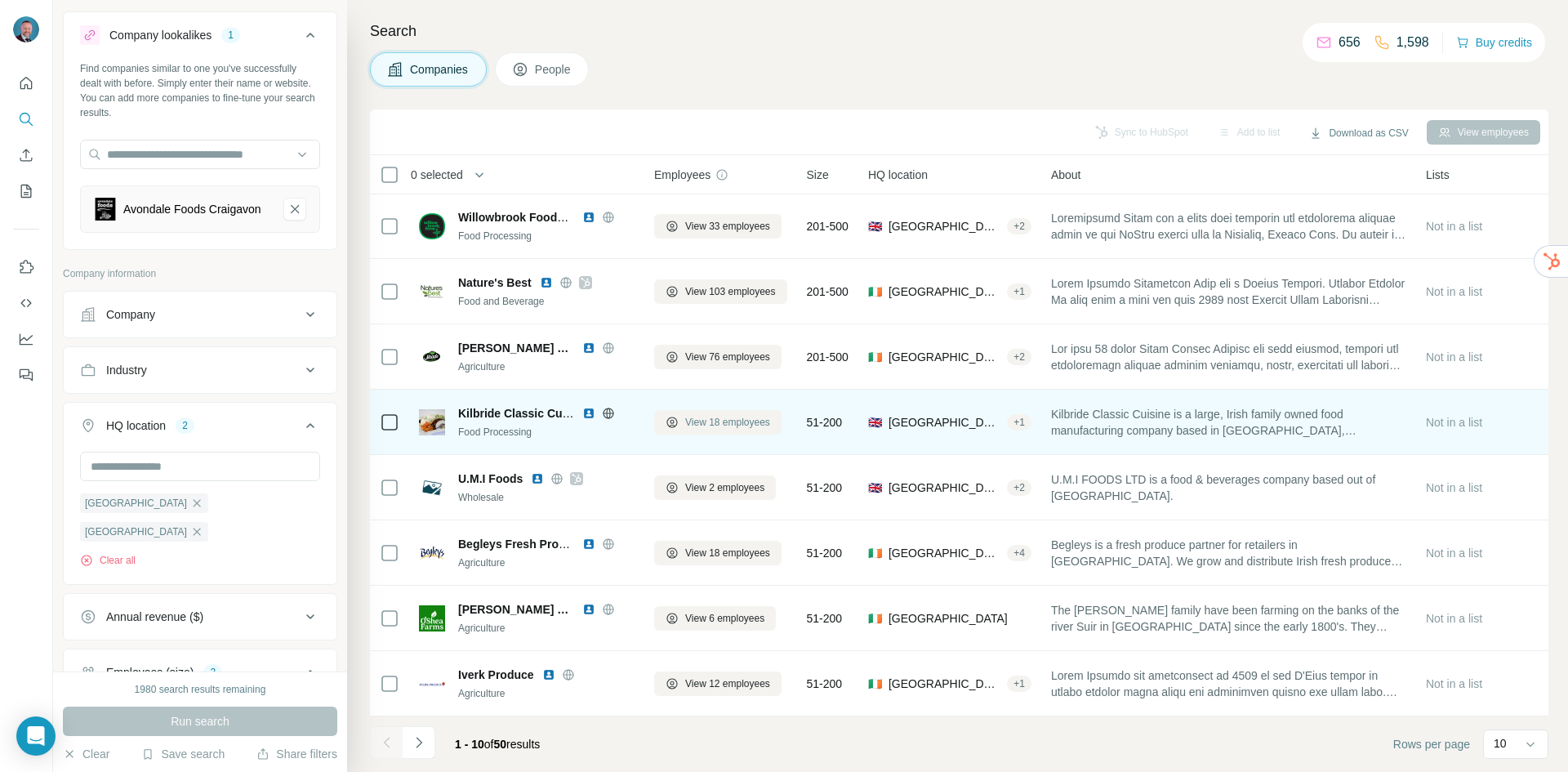
click at [717, 415] on span "View 18 employees" at bounding box center [728, 422] width 85 height 15
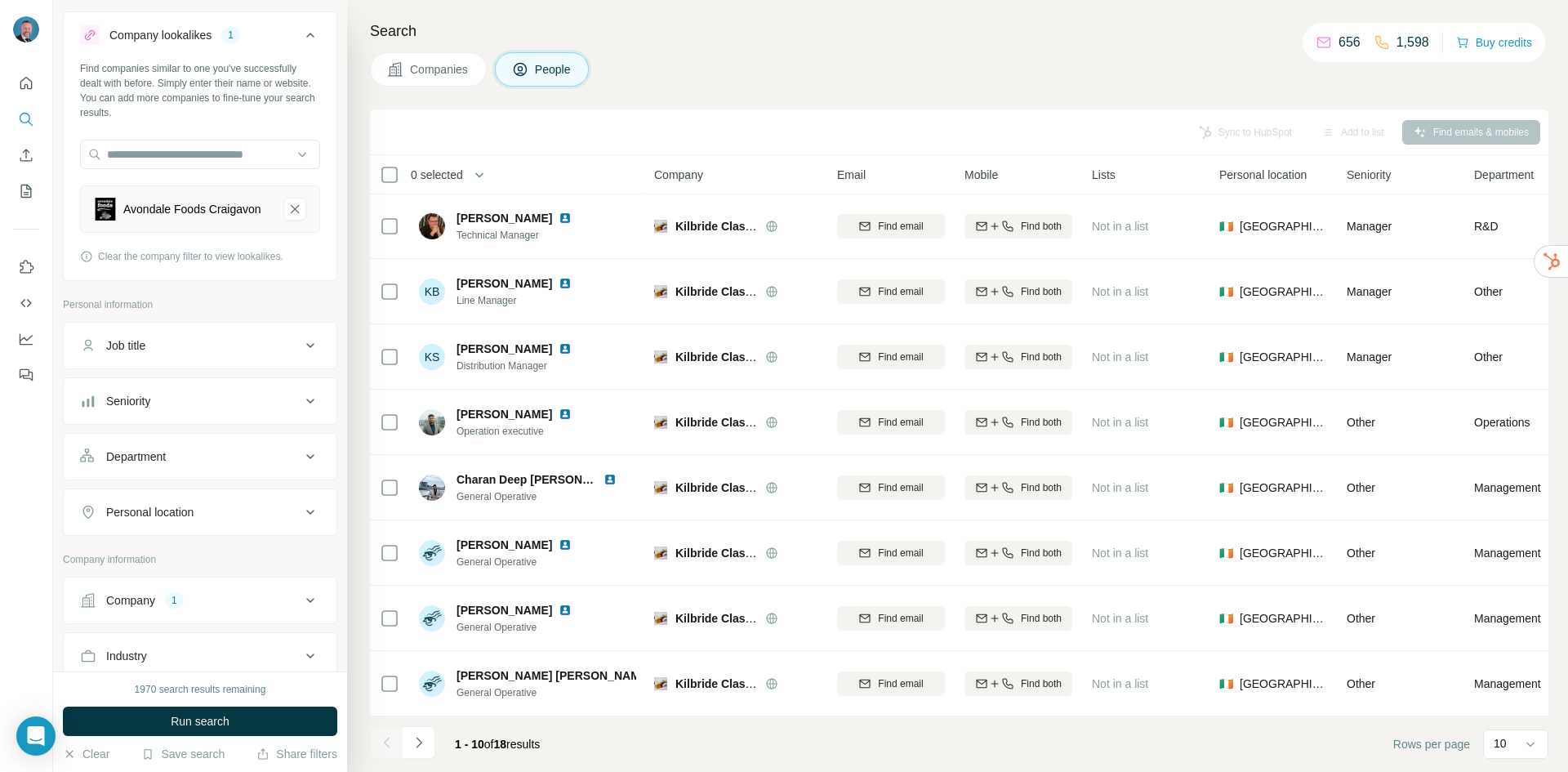
click at [424, 746] on icon "Navigate to next page" at bounding box center [418, 742] width 16 height 16
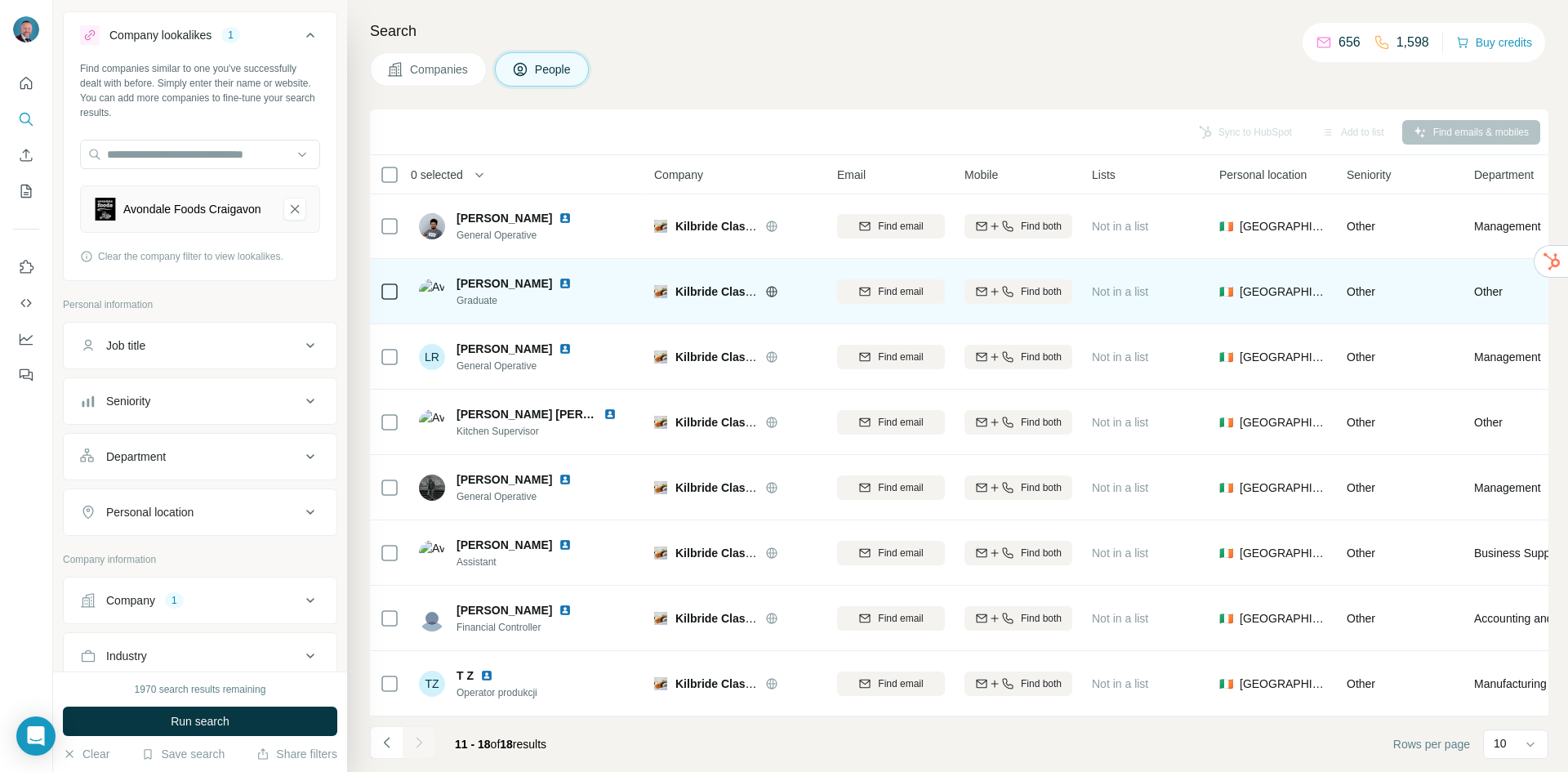
scroll to position [9, 0]
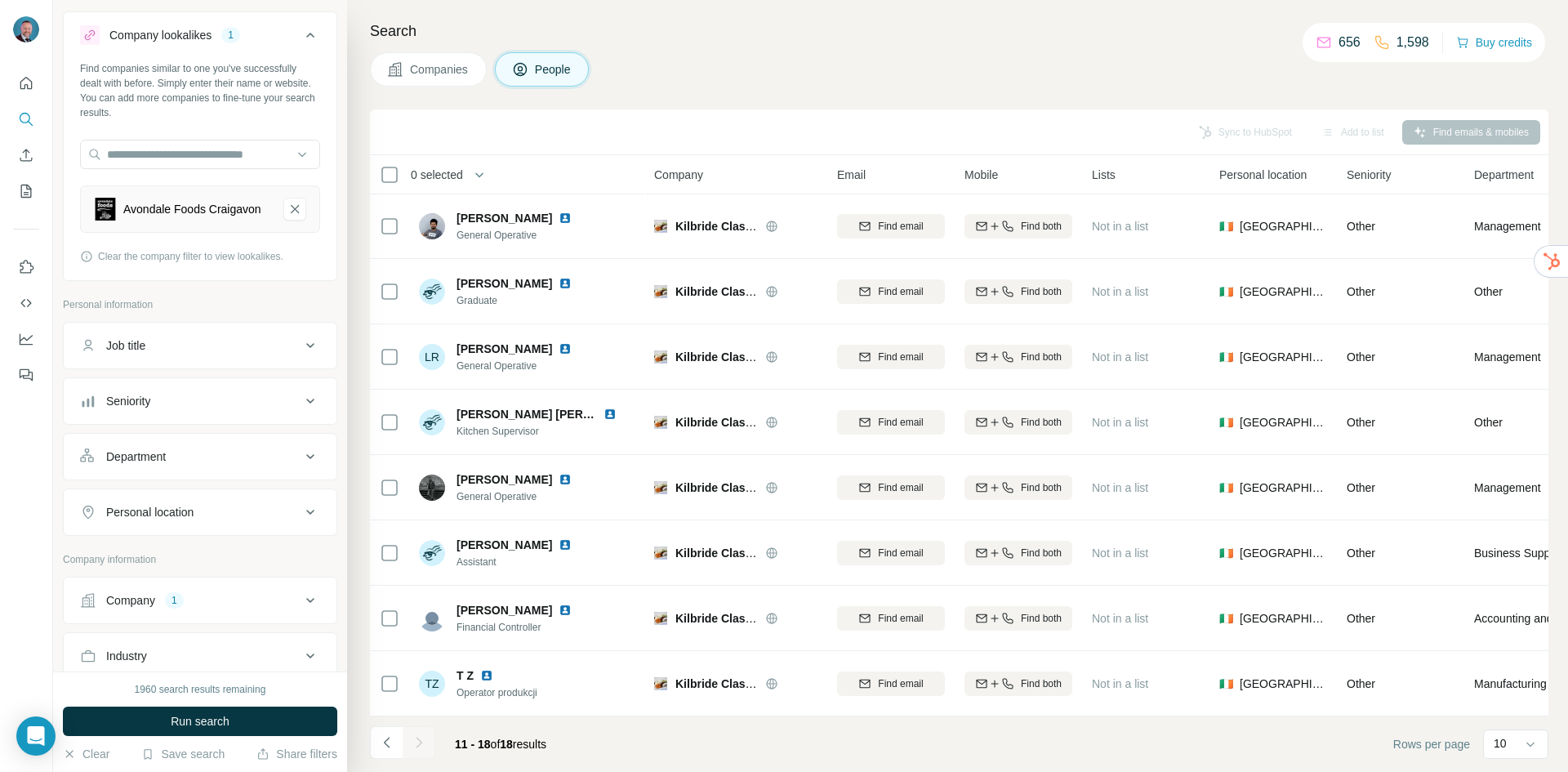
click at [388, 745] on icon "Navigate to previous page" at bounding box center [387, 742] width 16 height 16
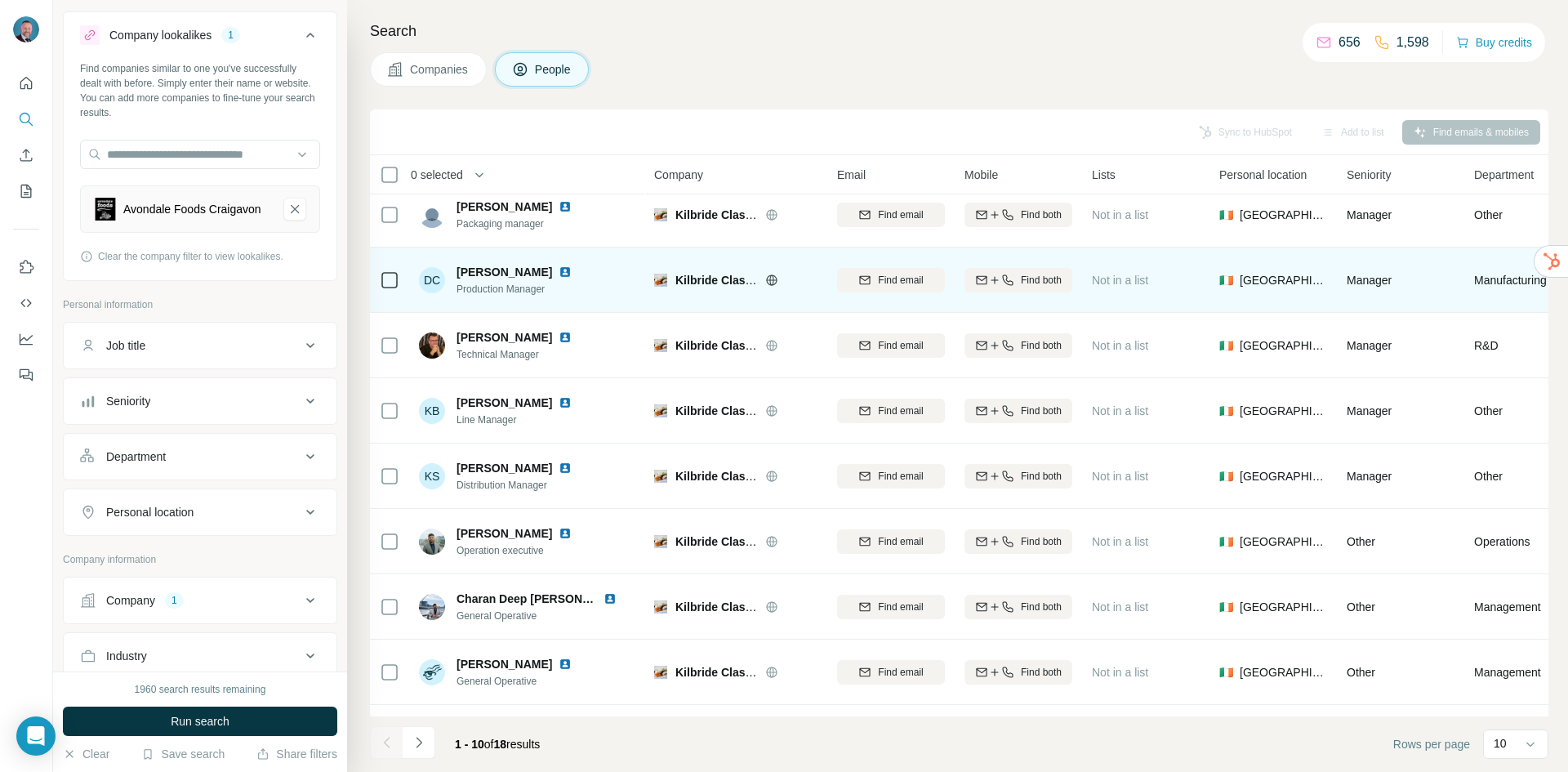
scroll to position [0, 0]
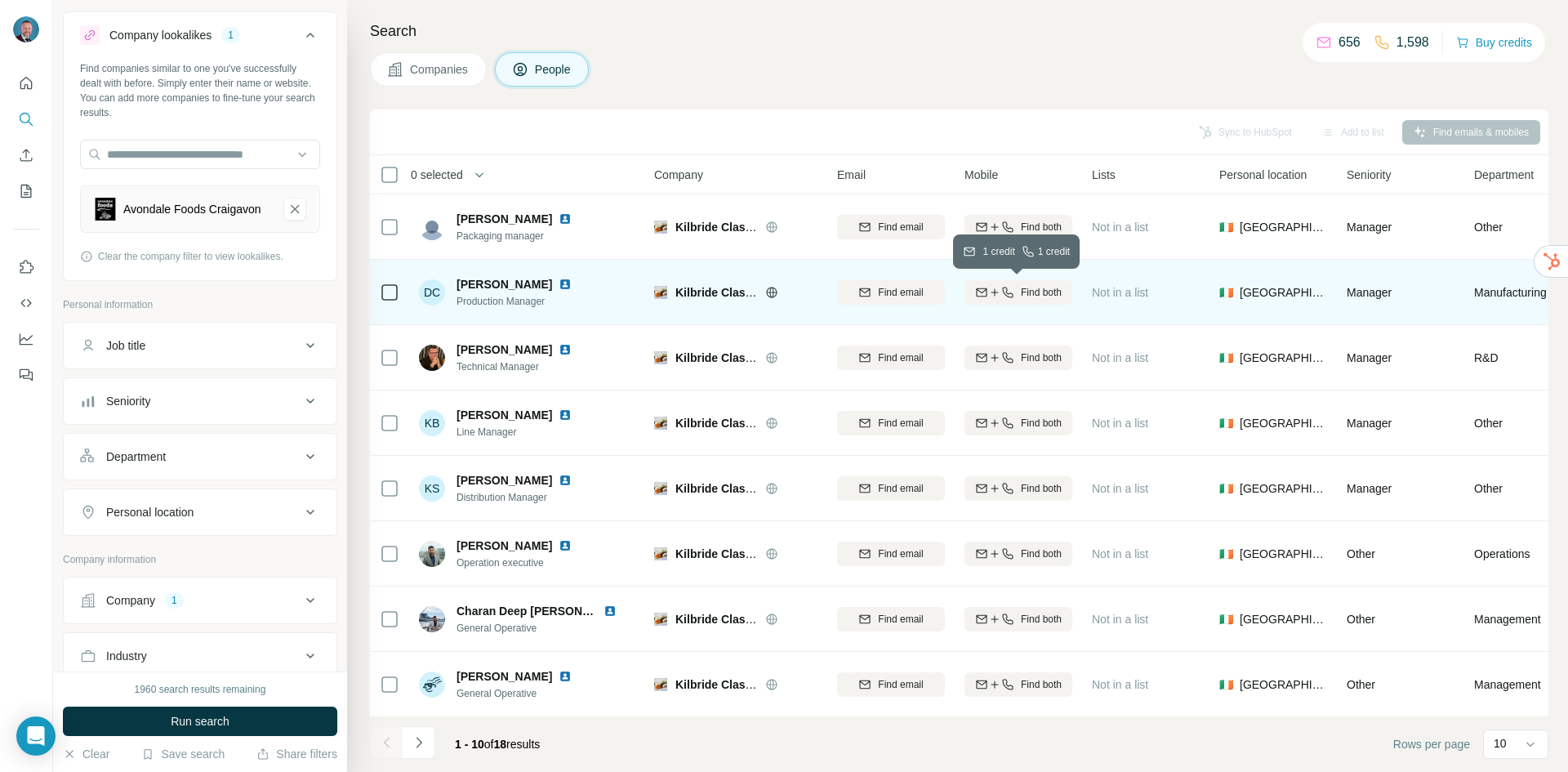
click at [992, 291] on icon "button" at bounding box center [994, 292] width 13 height 13
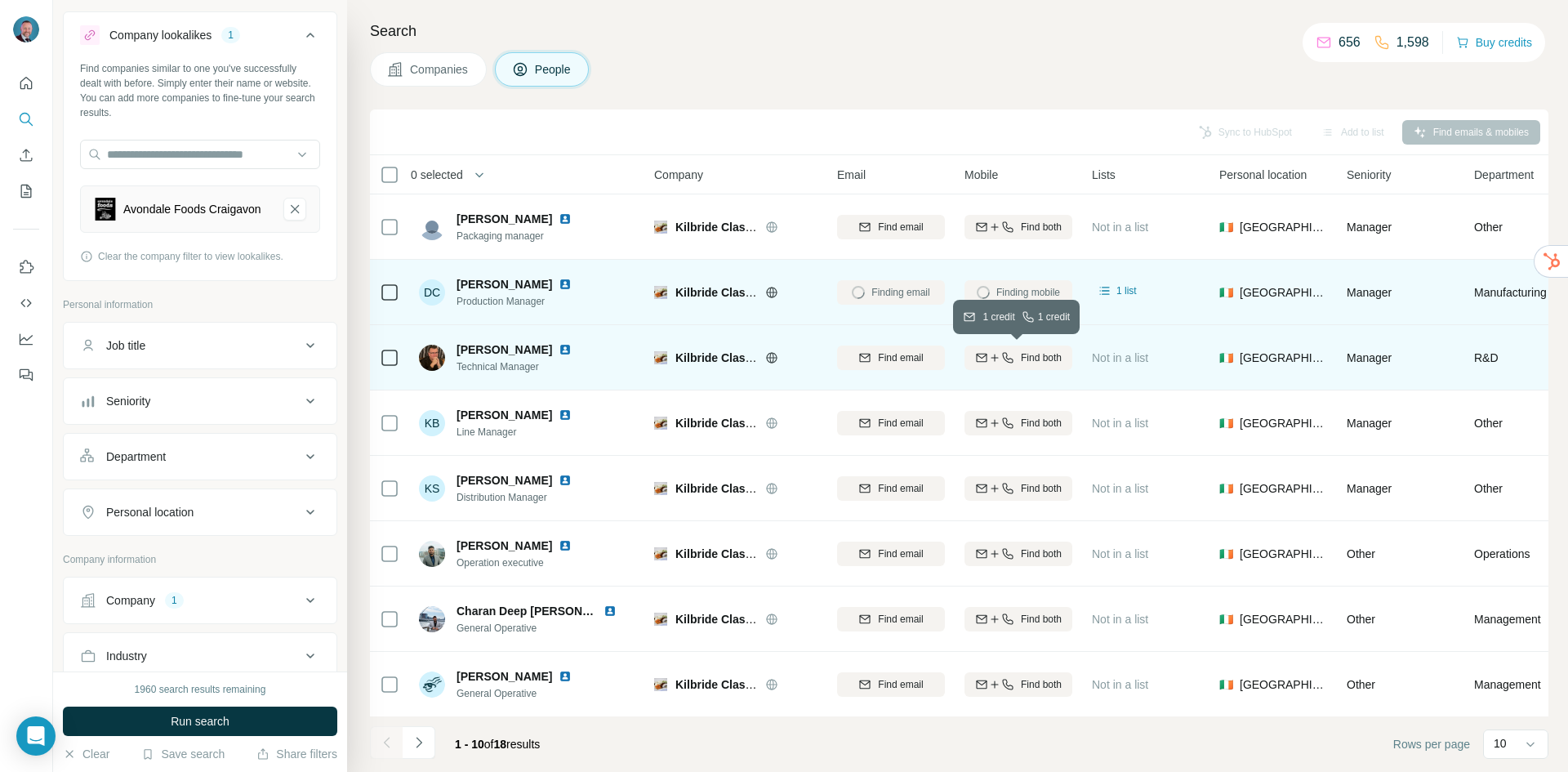
click at [997, 347] on button "Find both" at bounding box center [1018, 358] width 108 height 25
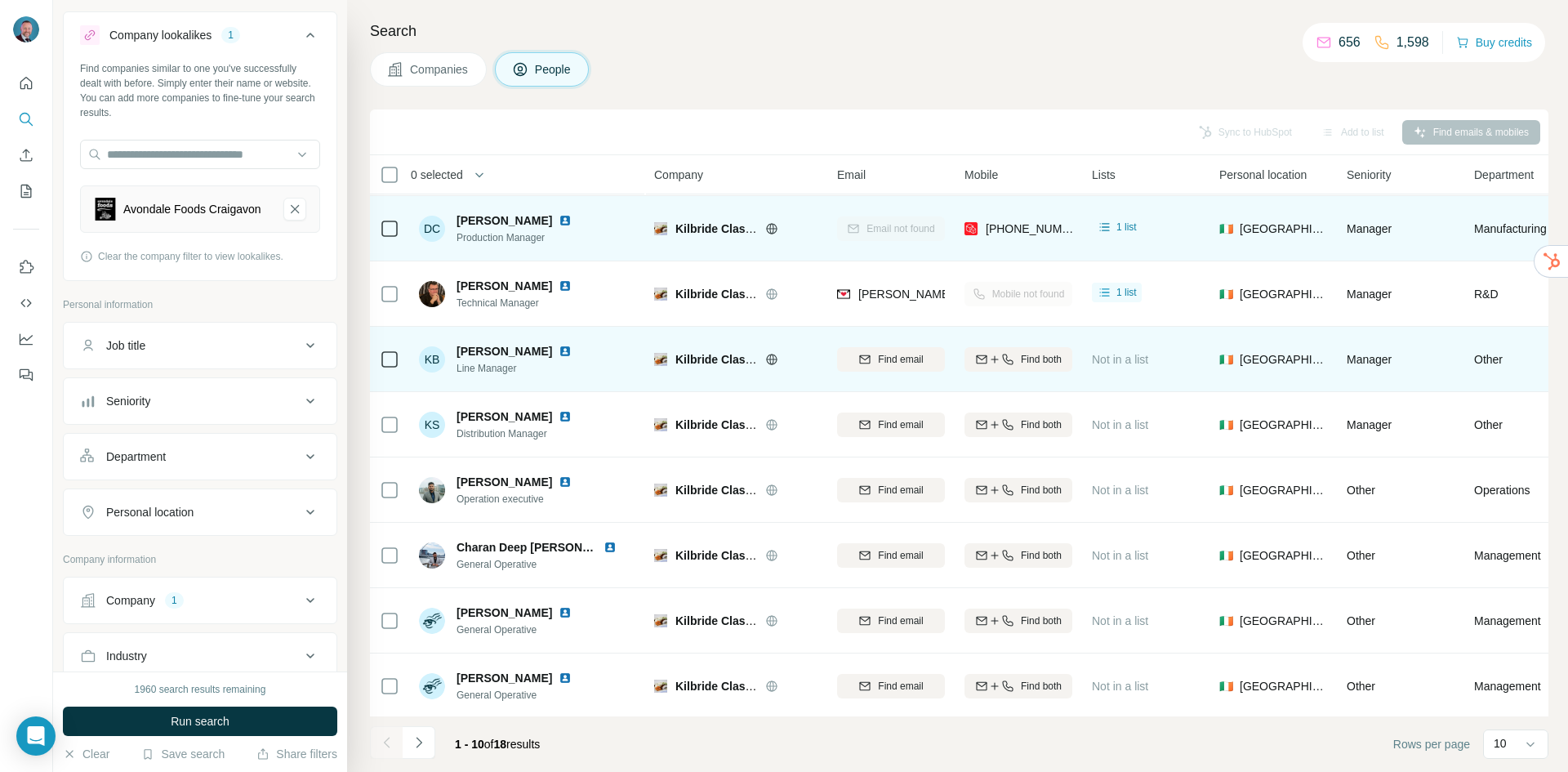
scroll to position [82, 0]
